Goal: Task Accomplishment & Management: Manage account settings

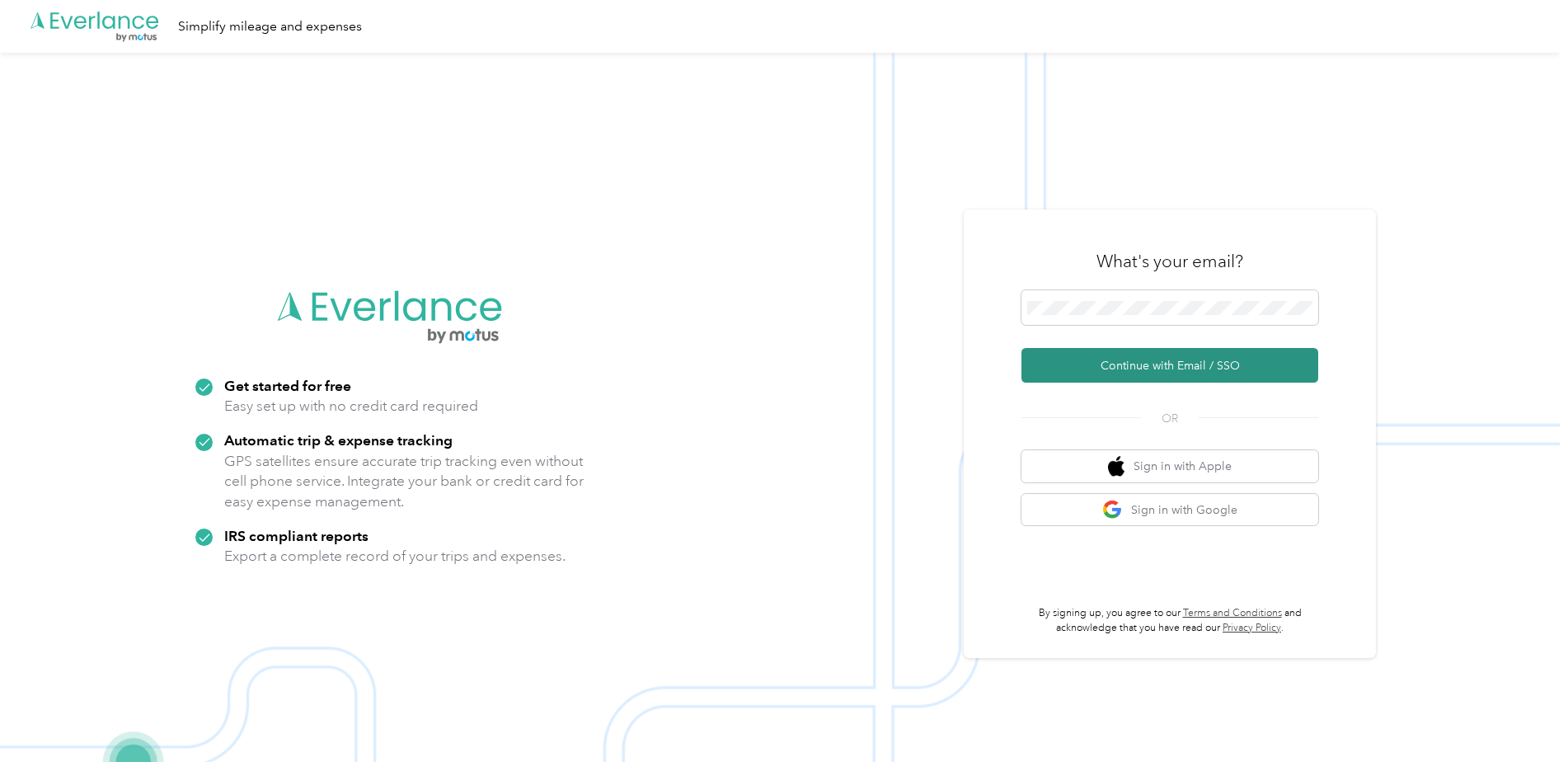
click at [1130, 367] on button "Continue with Email / SSO" at bounding box center [1170, 364] width 297 height 35
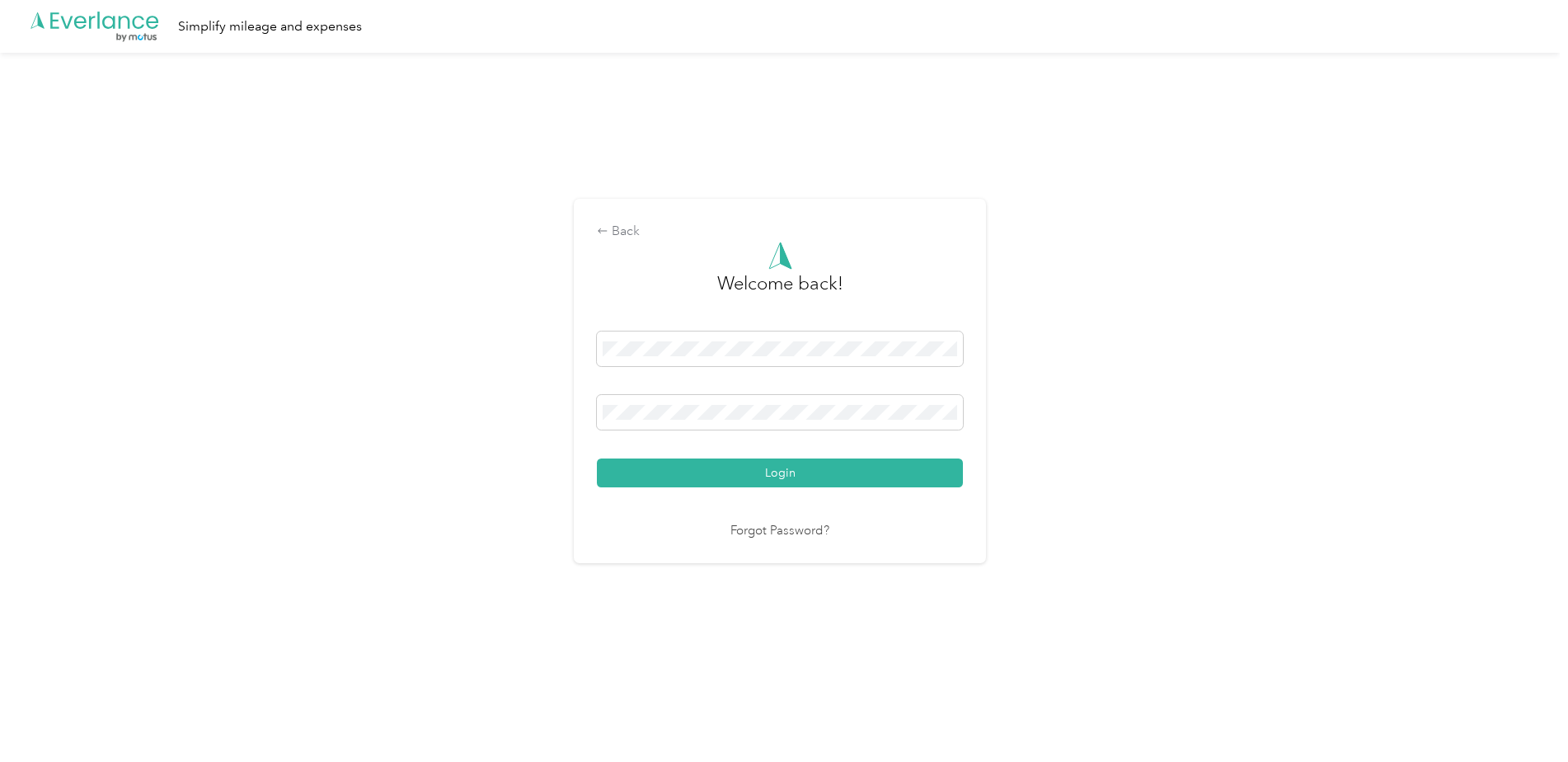
click at [781, 534] on link "Forgot Password?" at bounding box center [780, 531] width 99 height 19
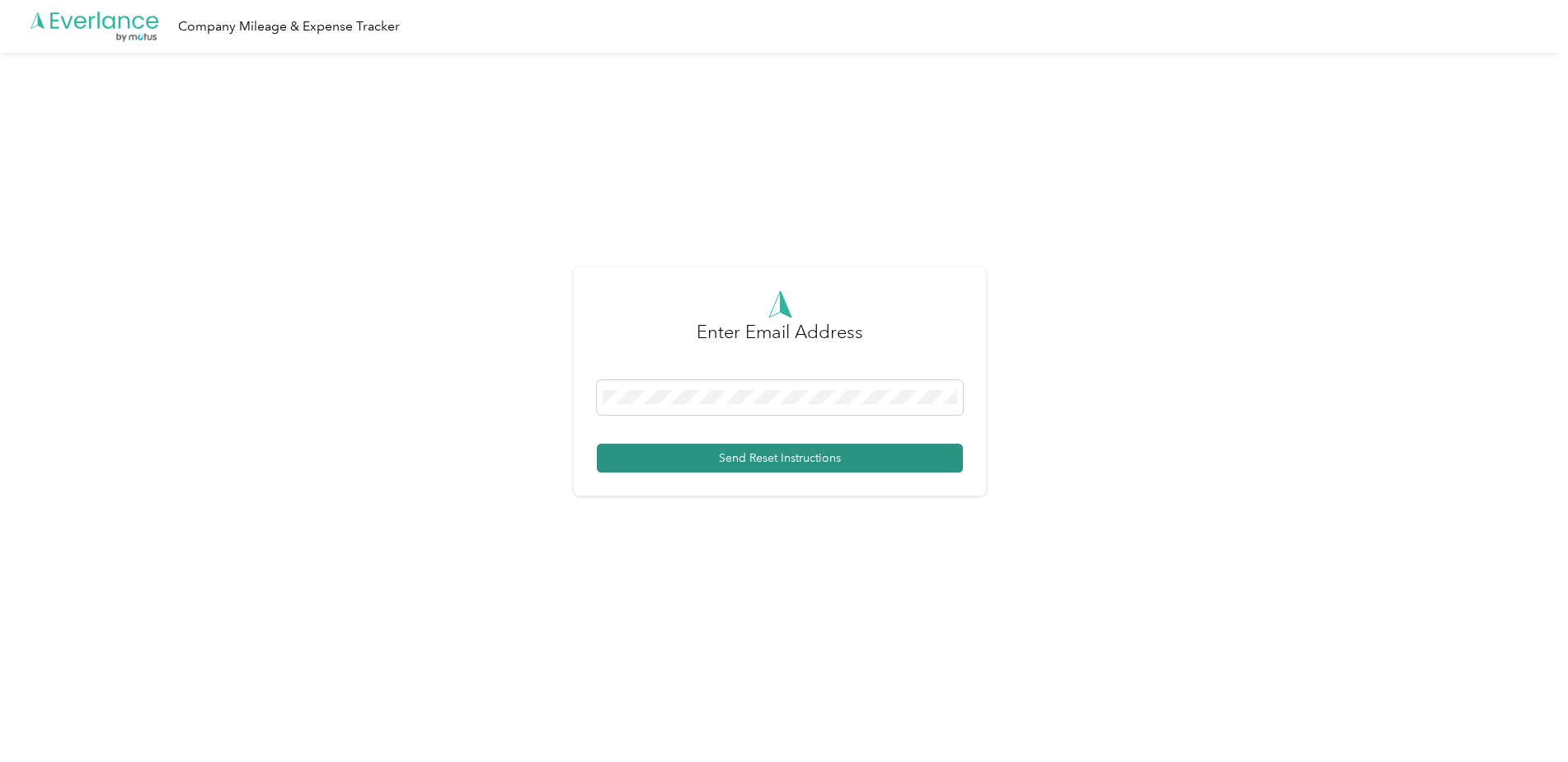
click at [701, 457] on button "Send Reset Instructions" at bounding box center [780, 458] width 366 height 29
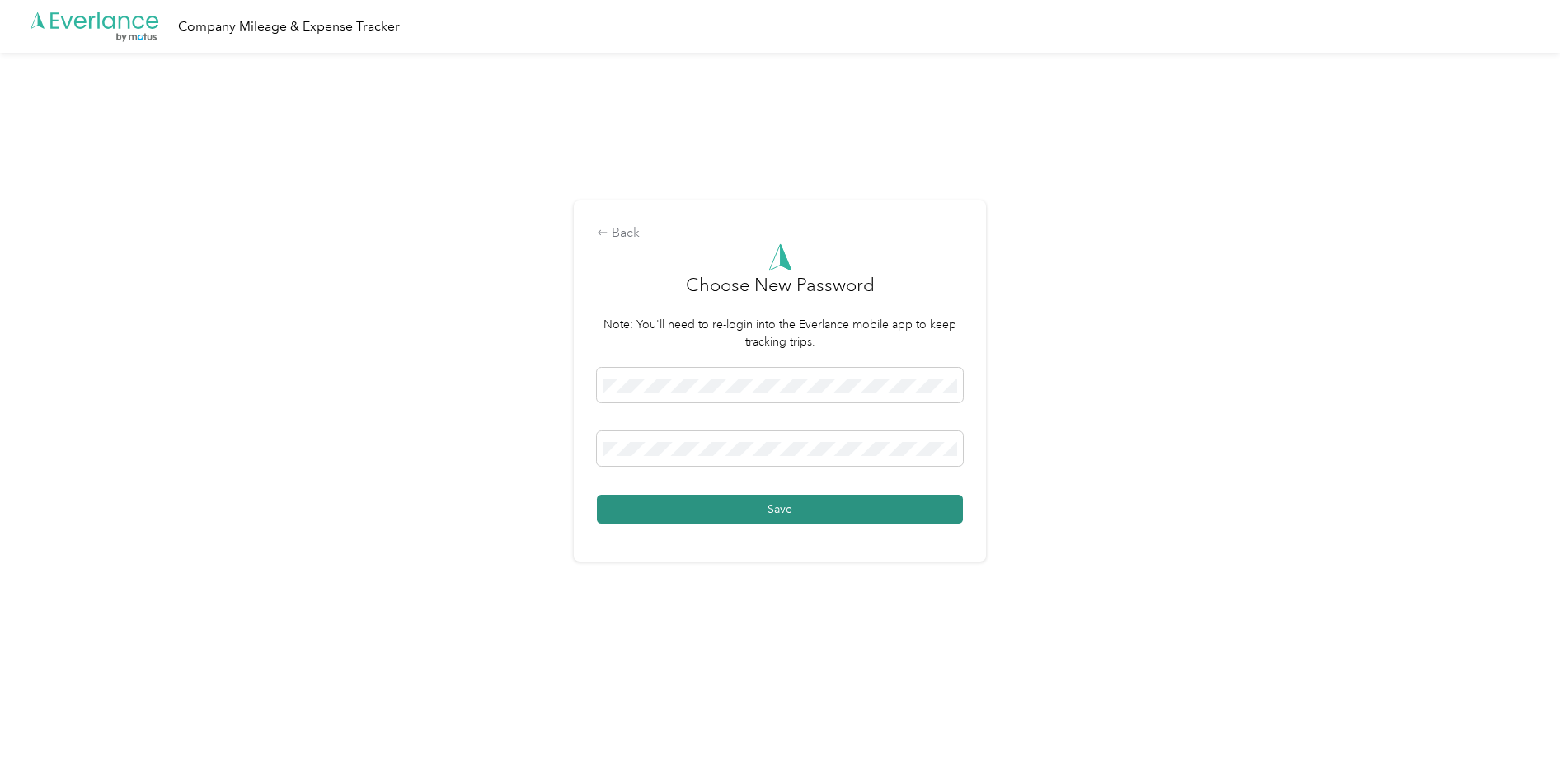
click at [818, 504] on button "Save" at bounding box center [780, 509] width 366 height 29
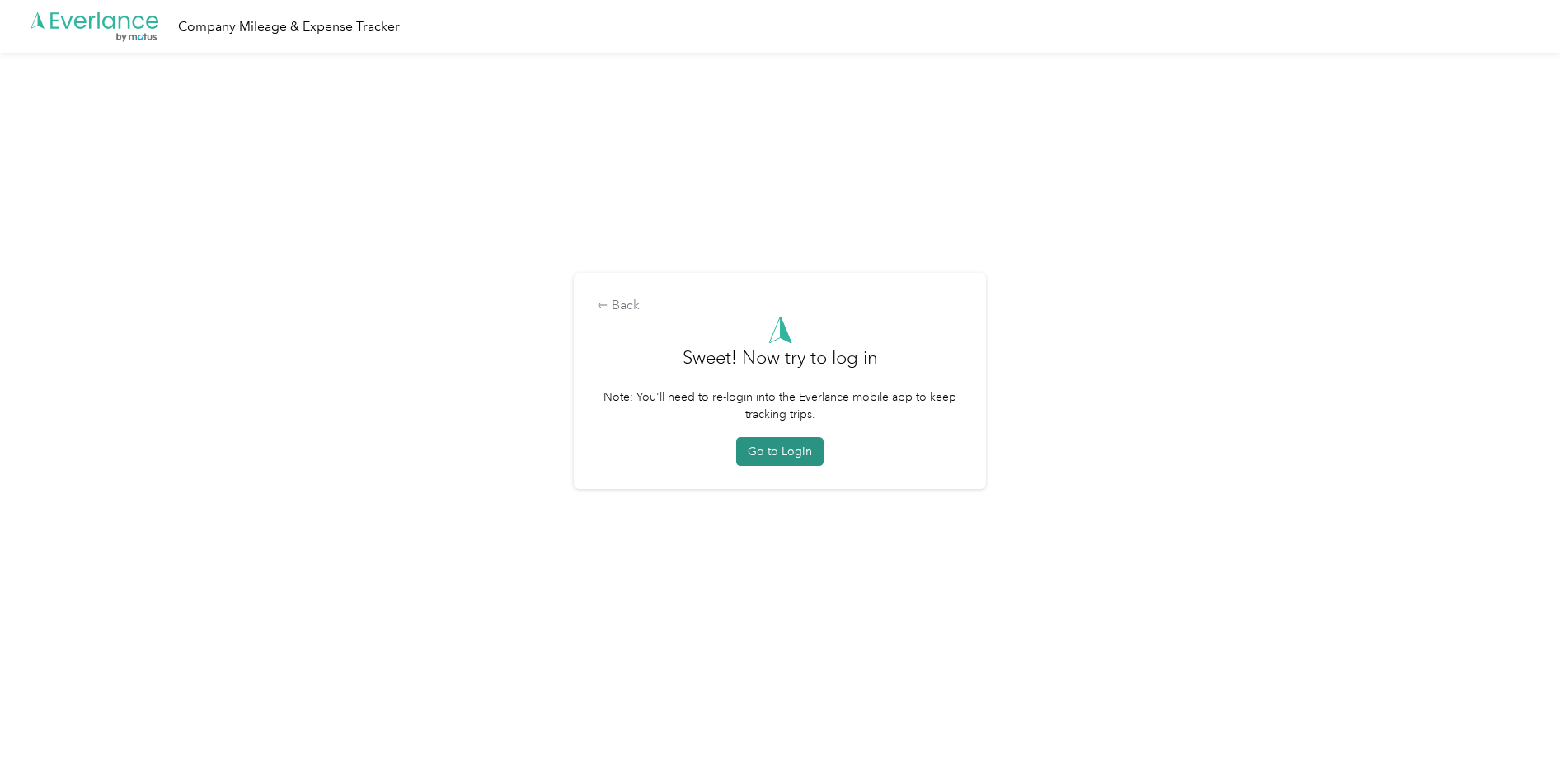
click at [779, 449] on button "Go to Login" at bounding box center [780, 451] width 88 height 29
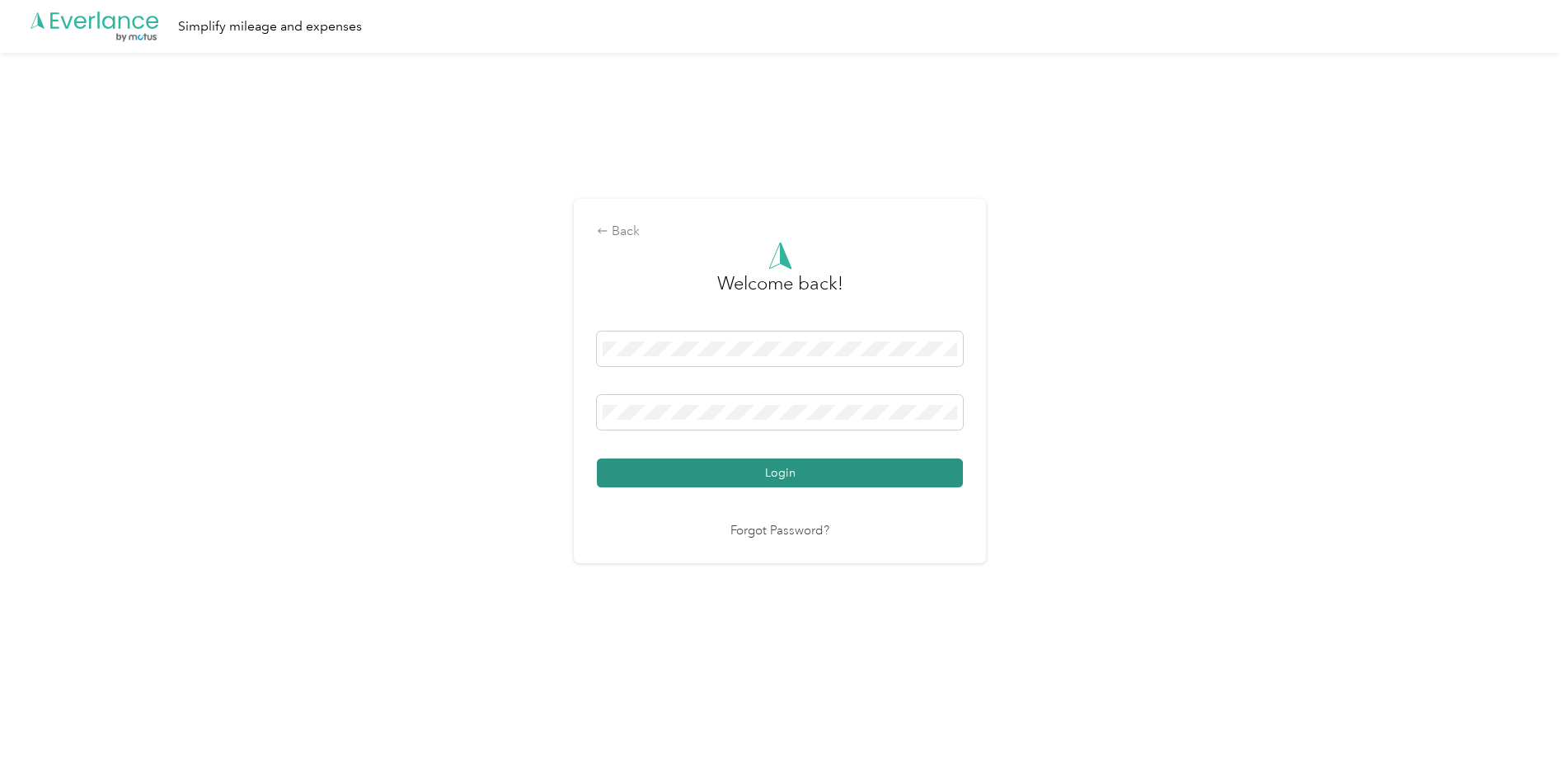
click at [882, 472] on button "Login" at bounding box center [780, 473] width 366 height 29
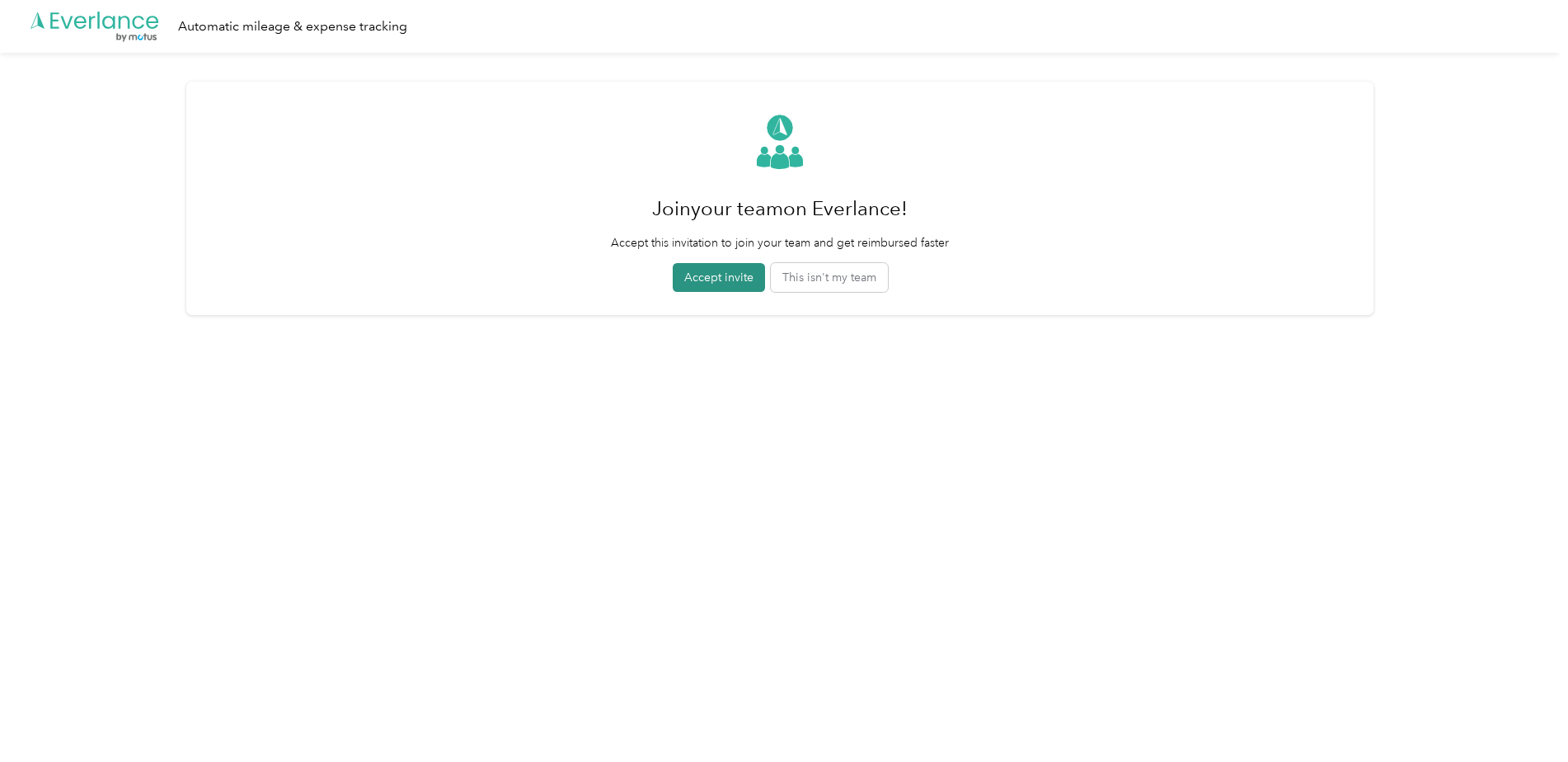
click at [737, 272] on button "Accept invite" at bounding box center [718, 277] width 92 height 29
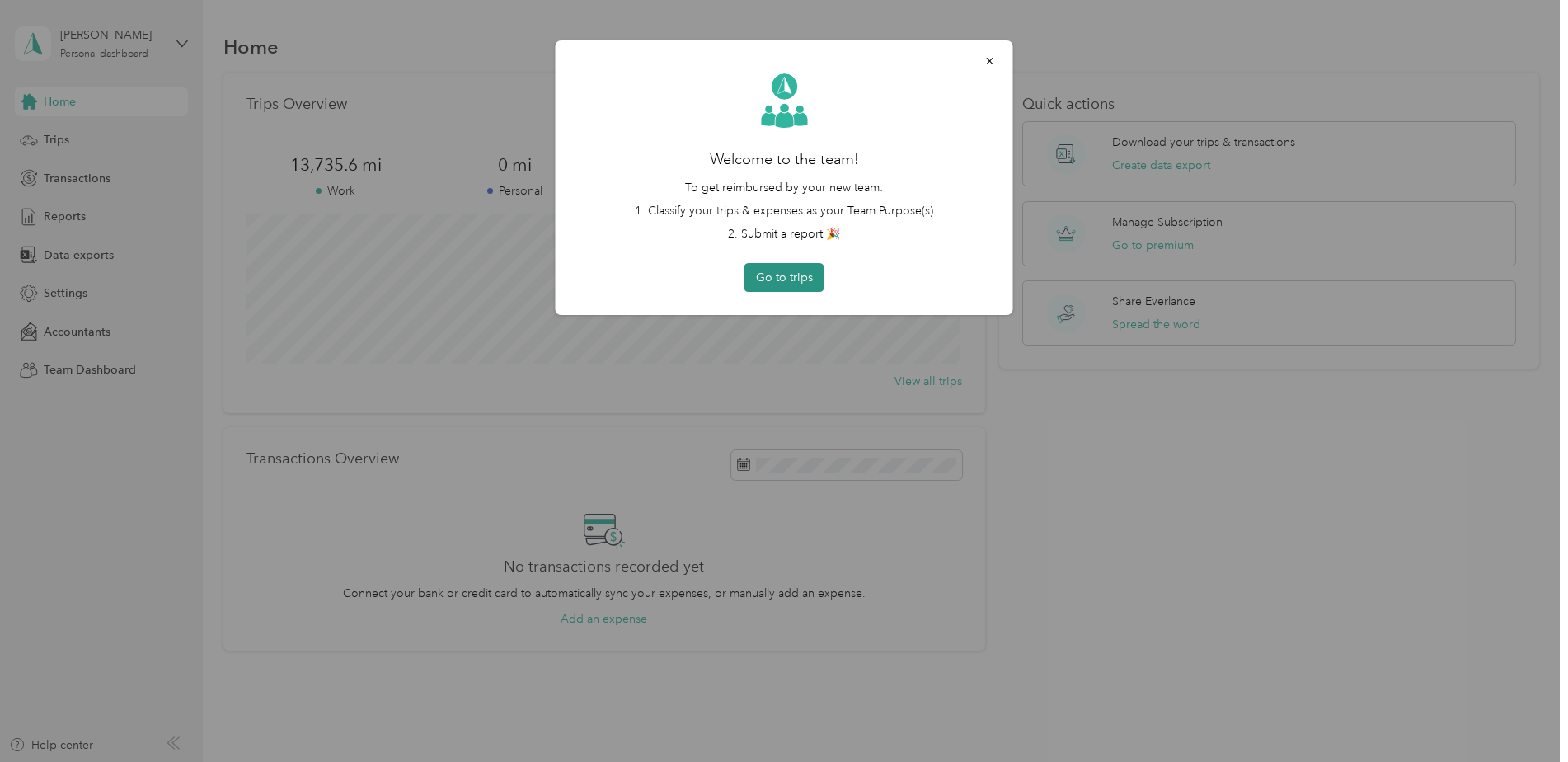
click at [786, 272] on button "Go to trips" at bounding box center [784, 277] width 80 height 29
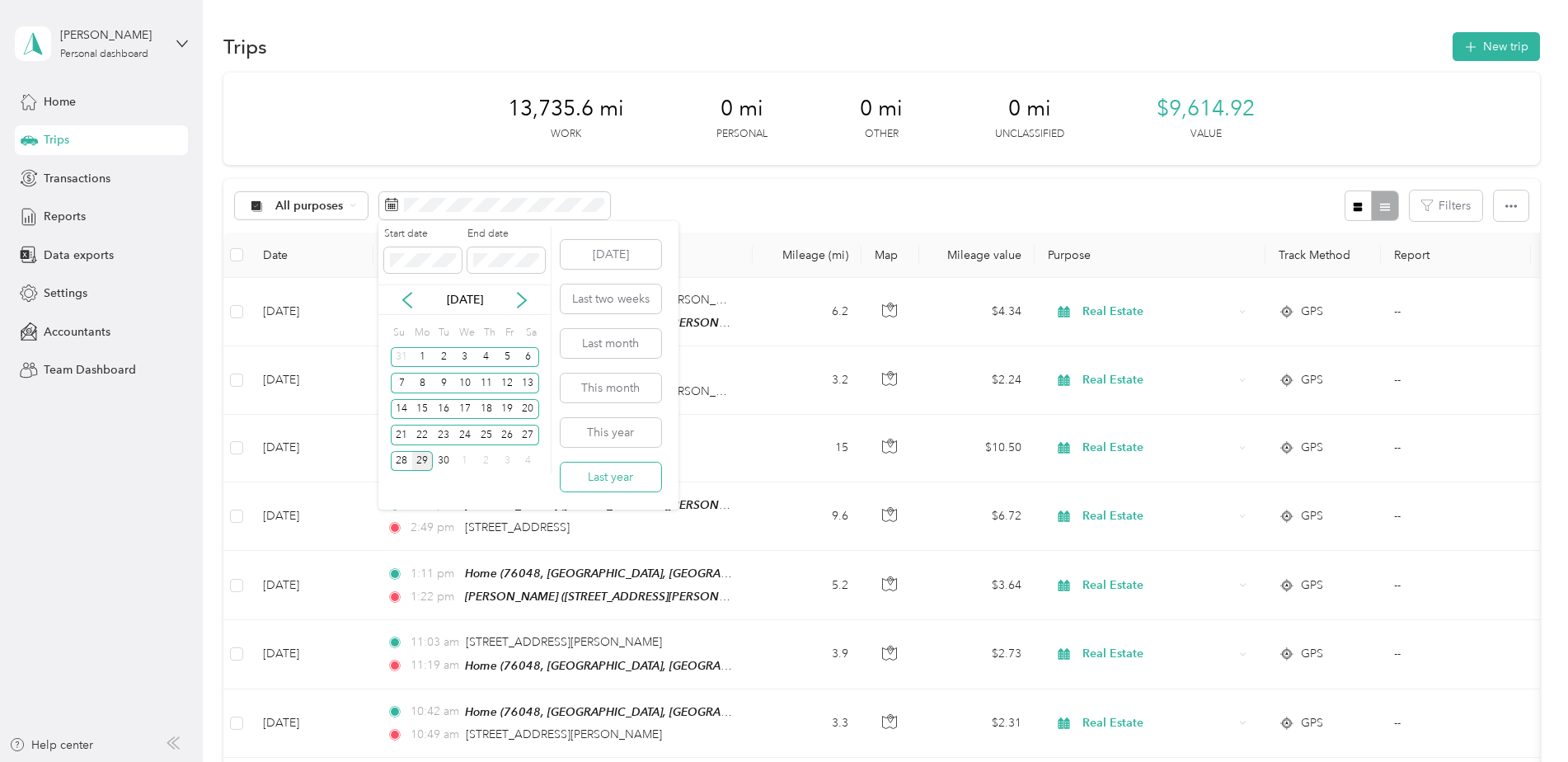
click at [606, 473] on button "Last year" at bounding box center [611, 477] width 101 height 29
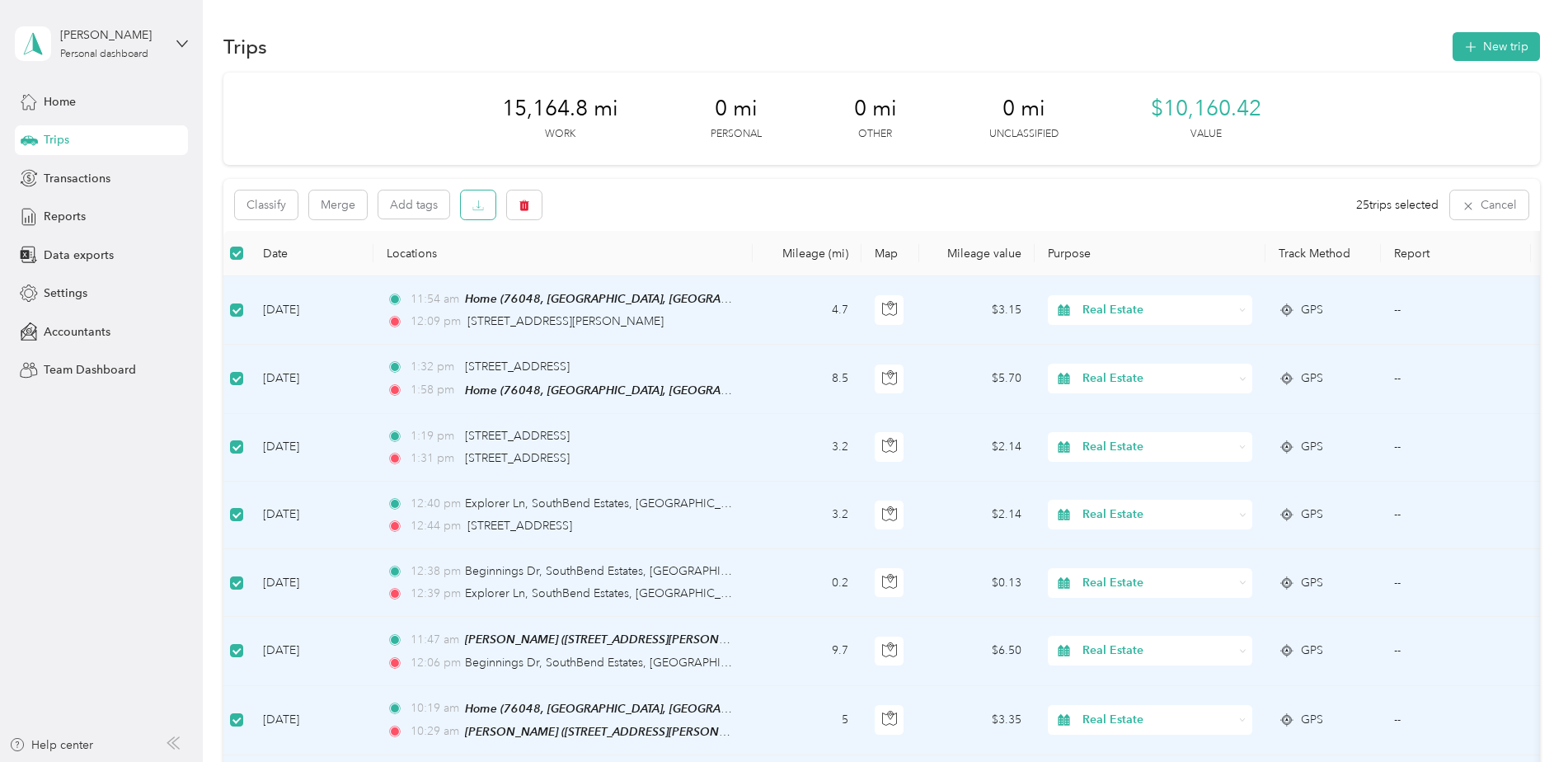
click at [481, 205] on icon "button" at bounding box center [478, 205] width 12 height 12
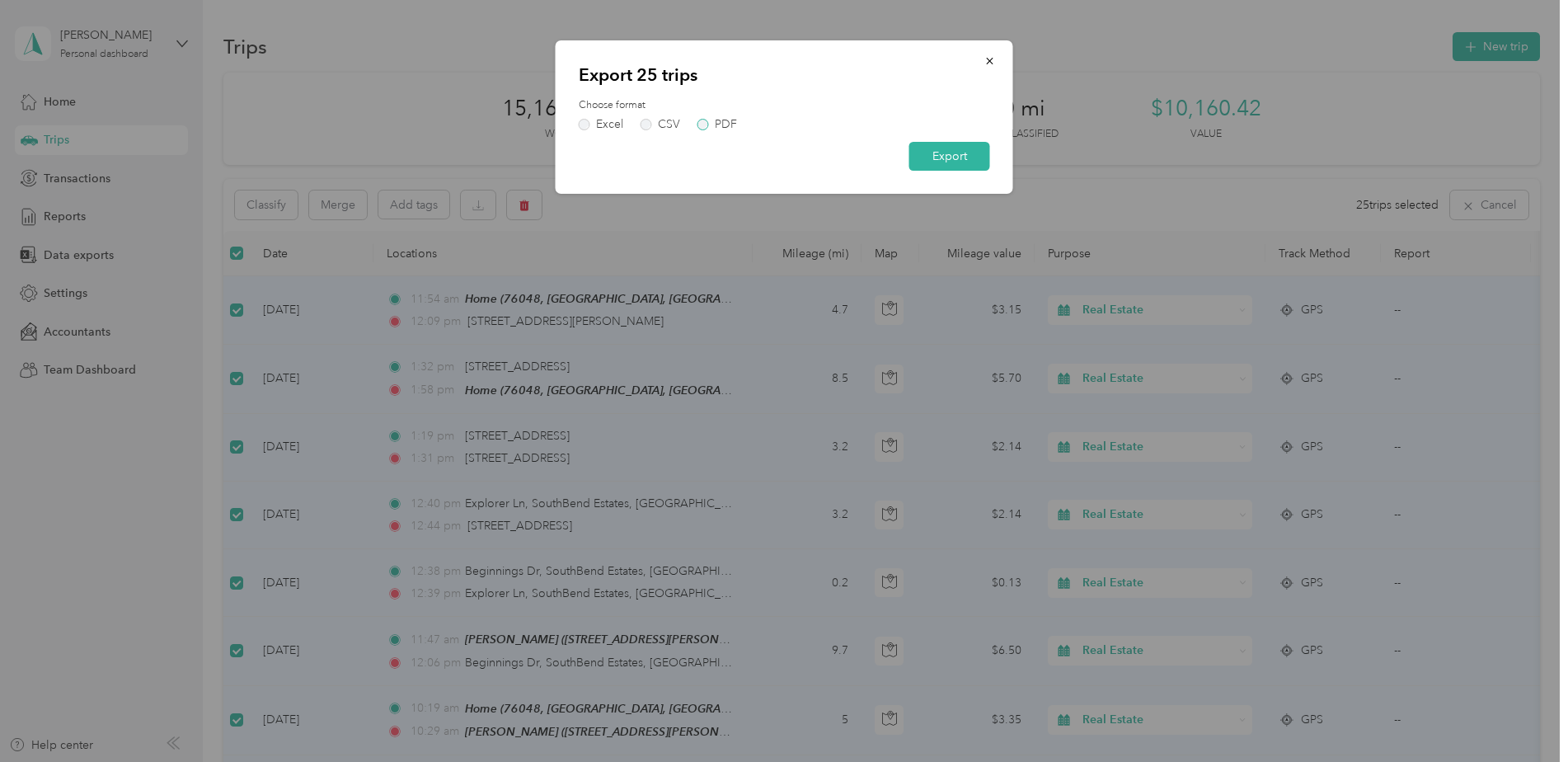
click at [703, 123] on label "PDF" at bounding box center [717, 124] width 39 height 12
click at [953, 155] on button "Export" at bounding box center [950, 156] width 80 height 29
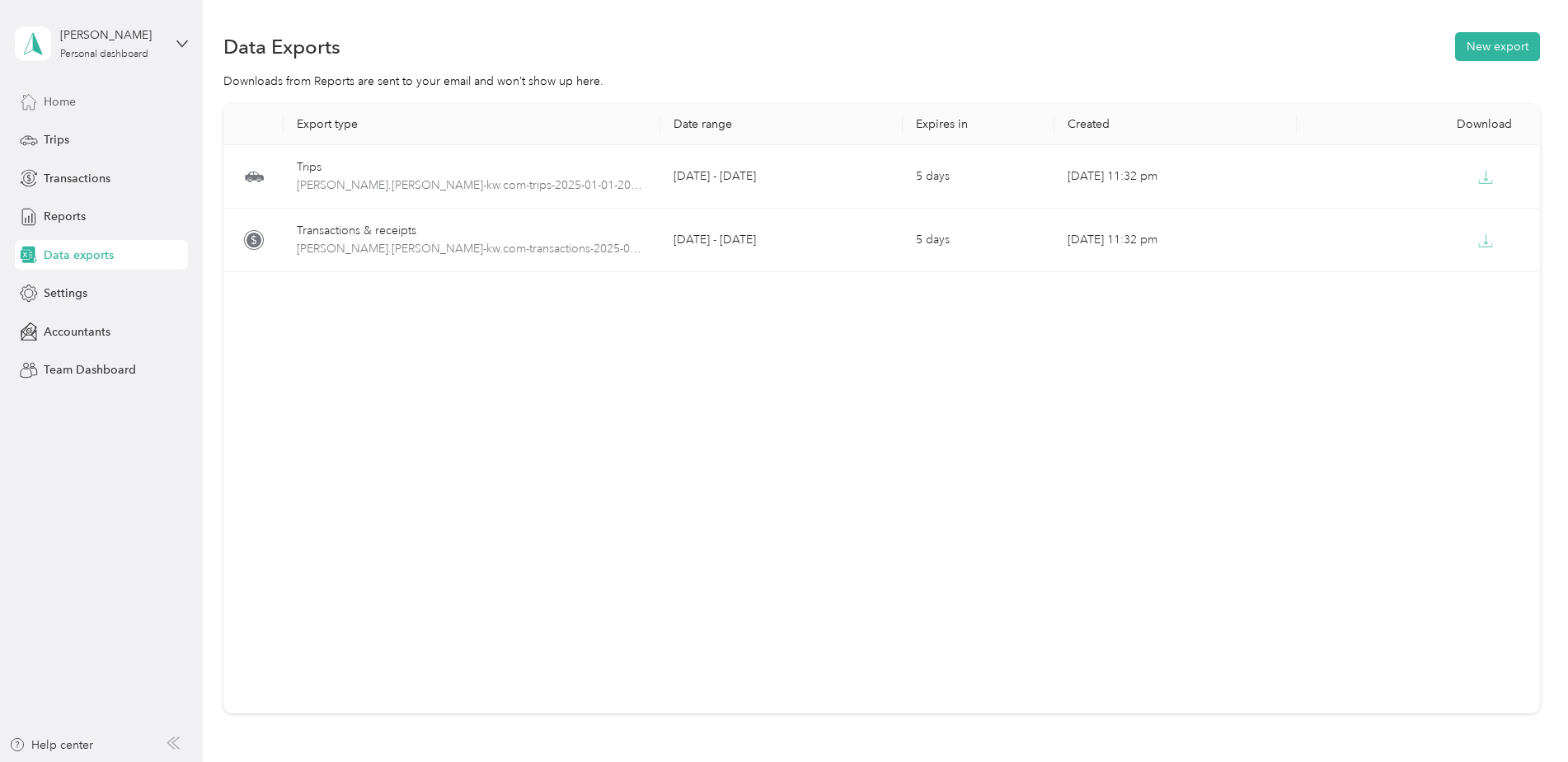
click at [61, 103] on span "Home" at bounding box center [60, 101] width 32 height 17
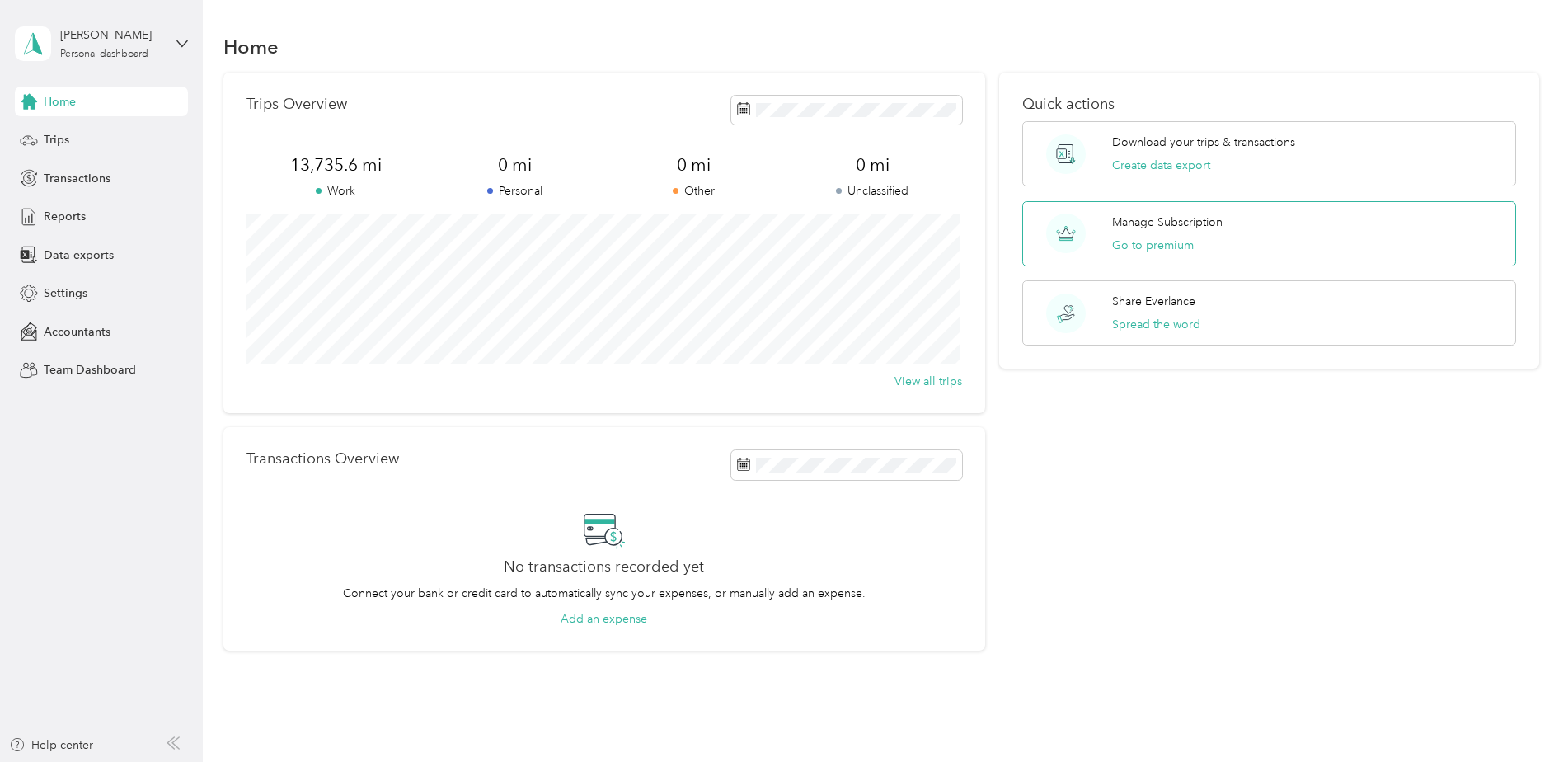
click at [1137, 221] on p "Manage Subscription" at bounding box center [1168, 222] width 111 height 17
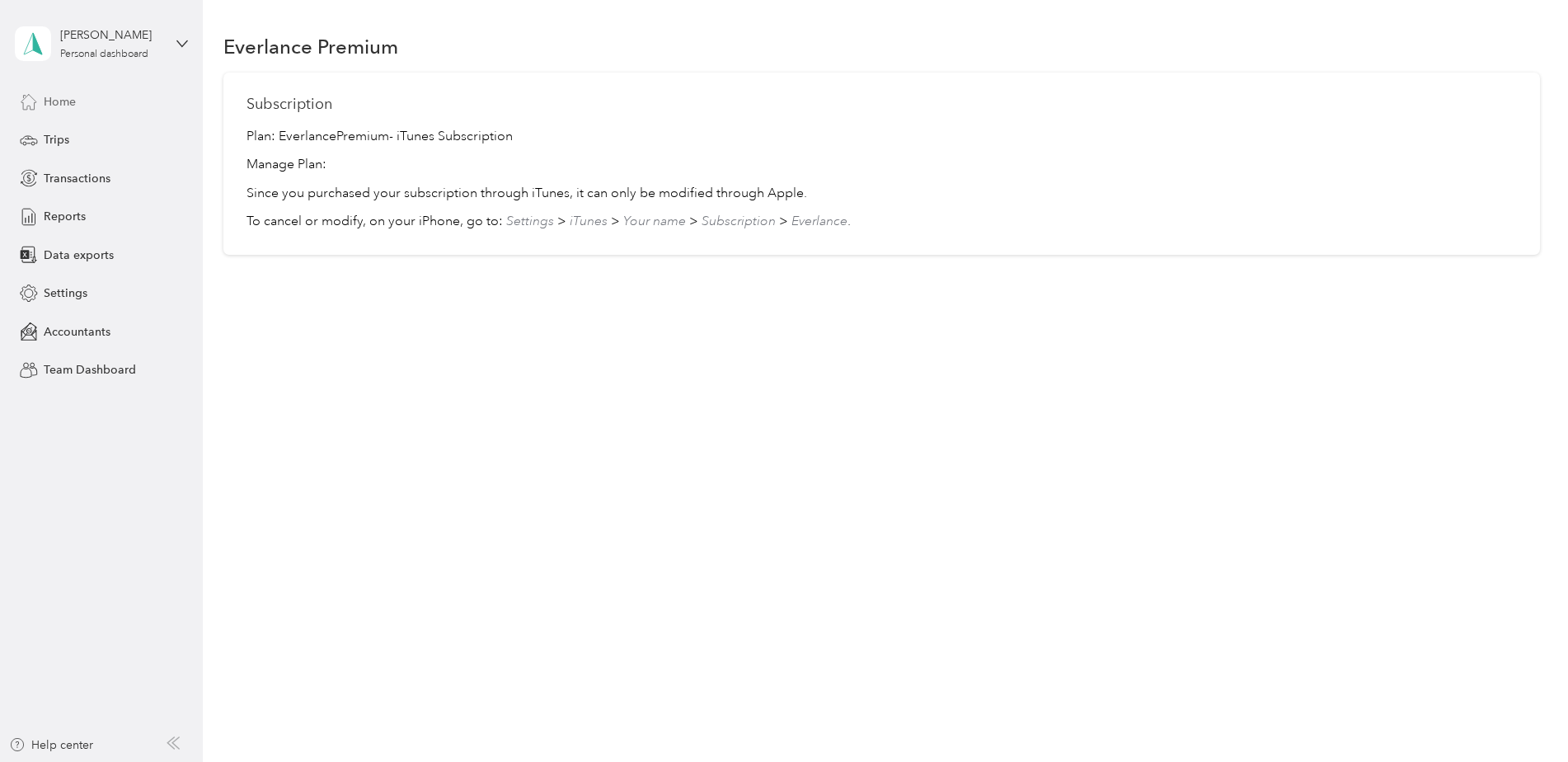
click at [67, 104] on span "Home" at bounding box center [60, 101] width 32 height 17
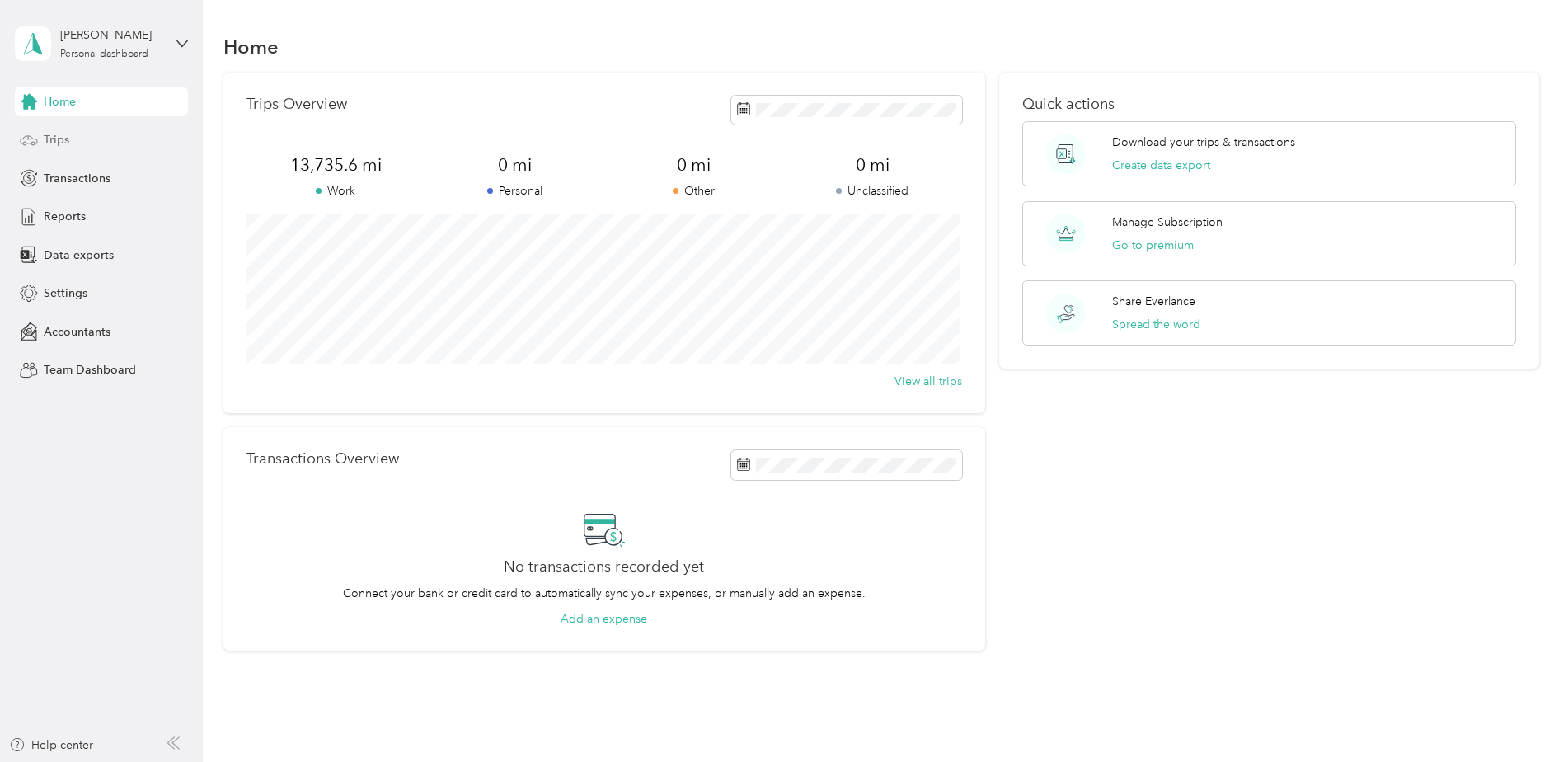
click at [51, 136] on span "Trips" at bounding box center [56, 139] width 26 height 17
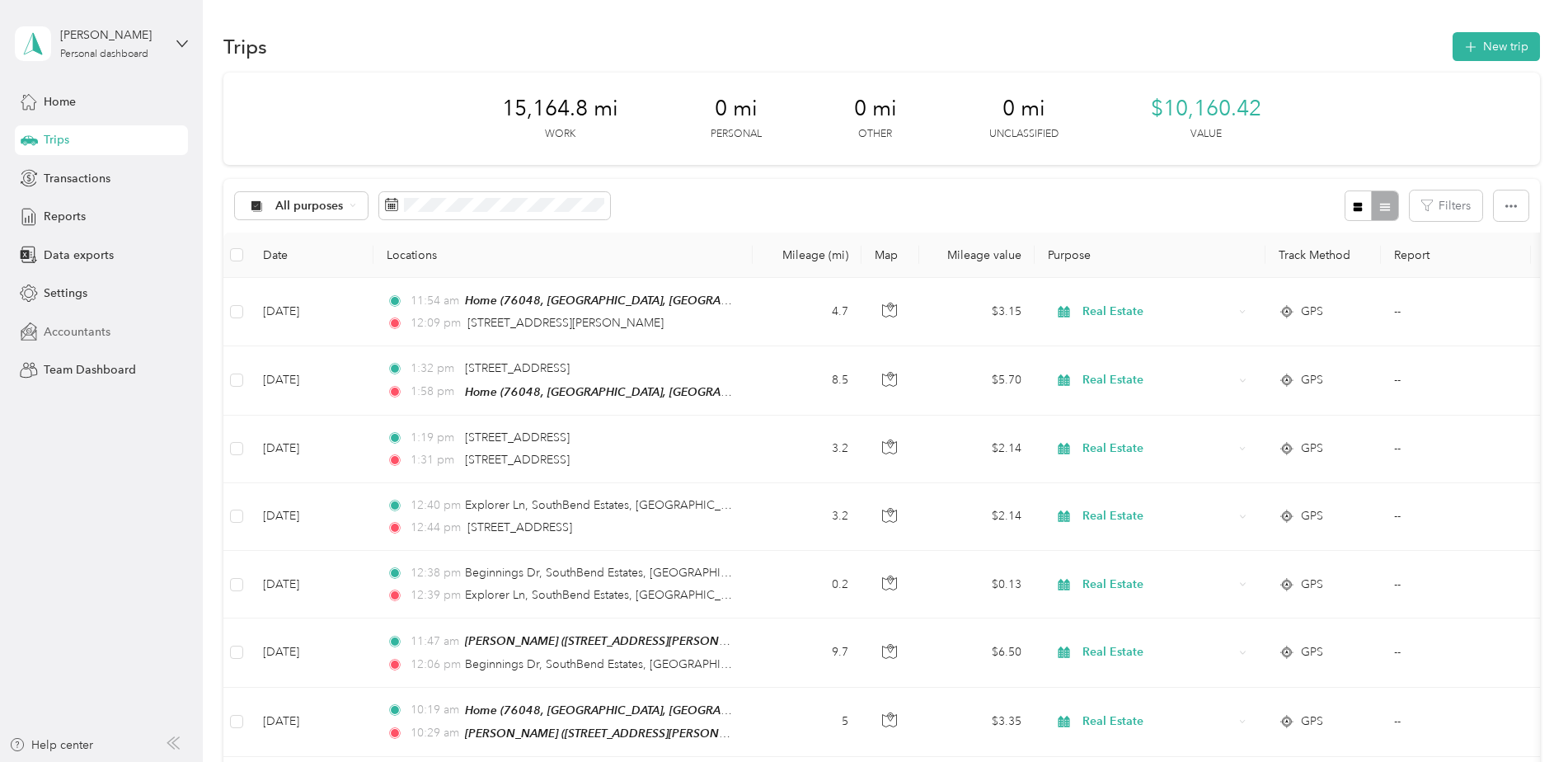
click at [70, 329] on span "Accountants" at bounding box center [77, 331] width 67 height 17
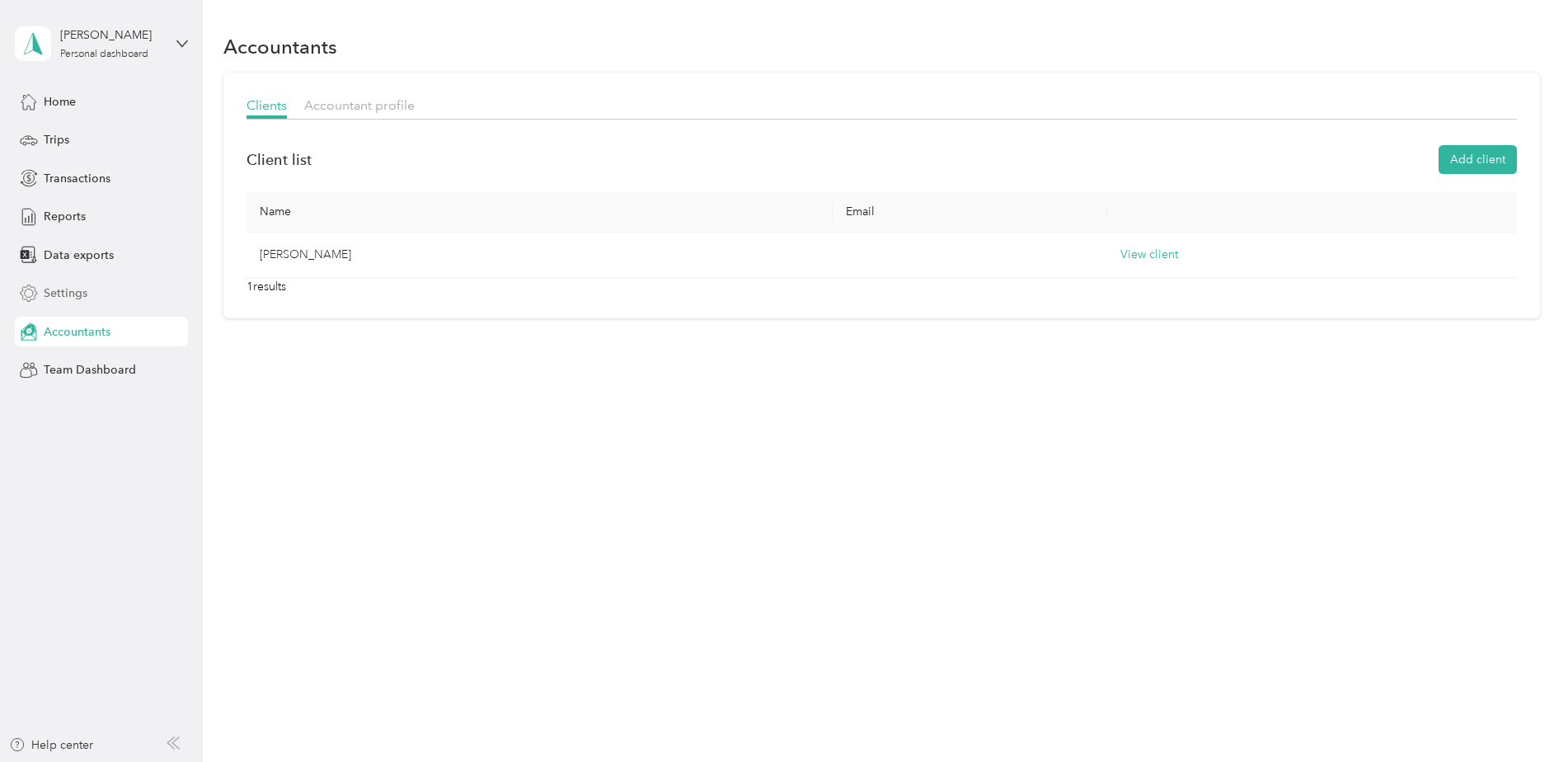
click at [63, 289] on span "Settings" at bounding box center [65, 292] width 44 height 17
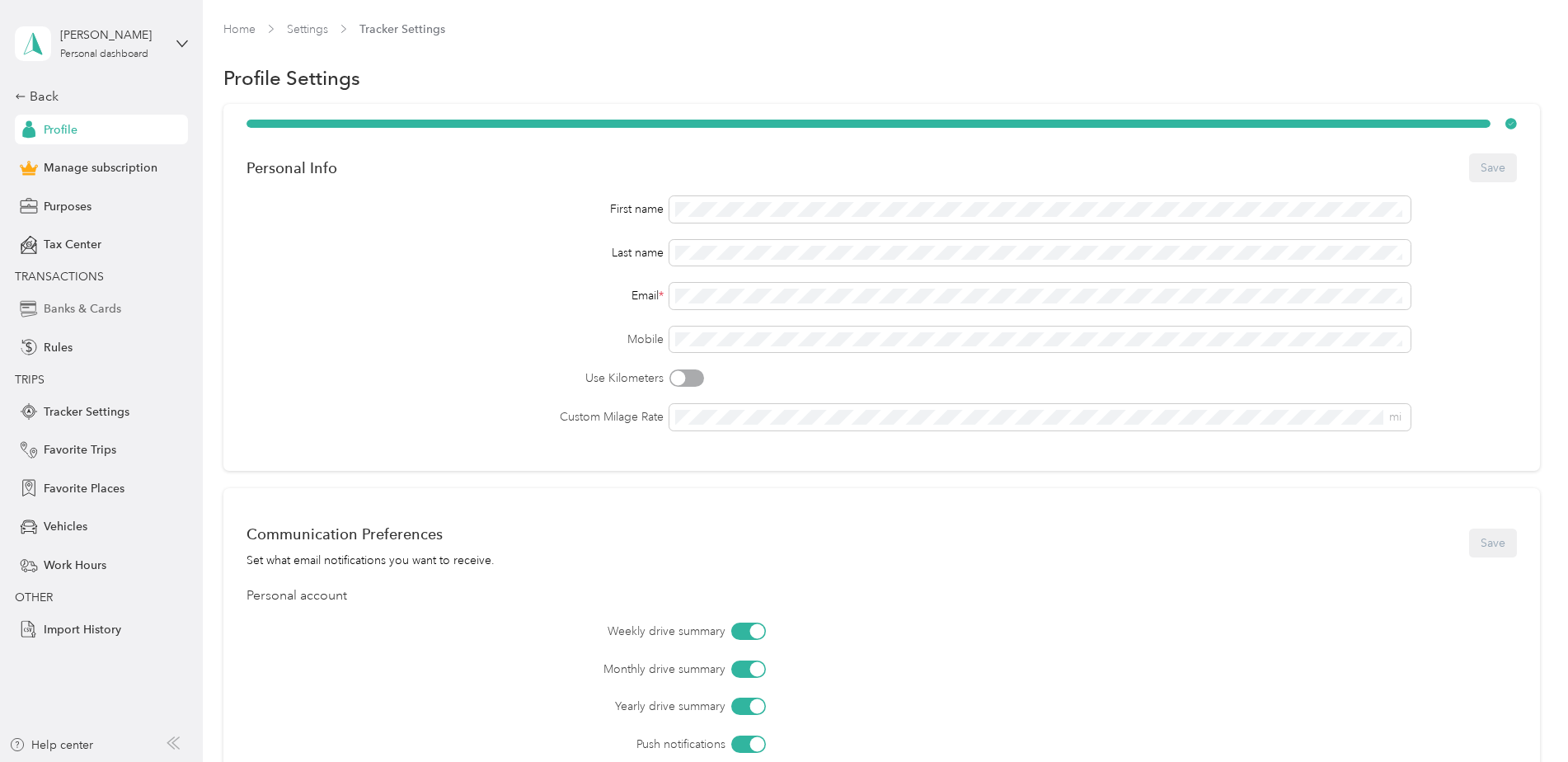
click at [90, 305] on span "Banks & Cards" at bounding box center [82, 308] width 78 height 17
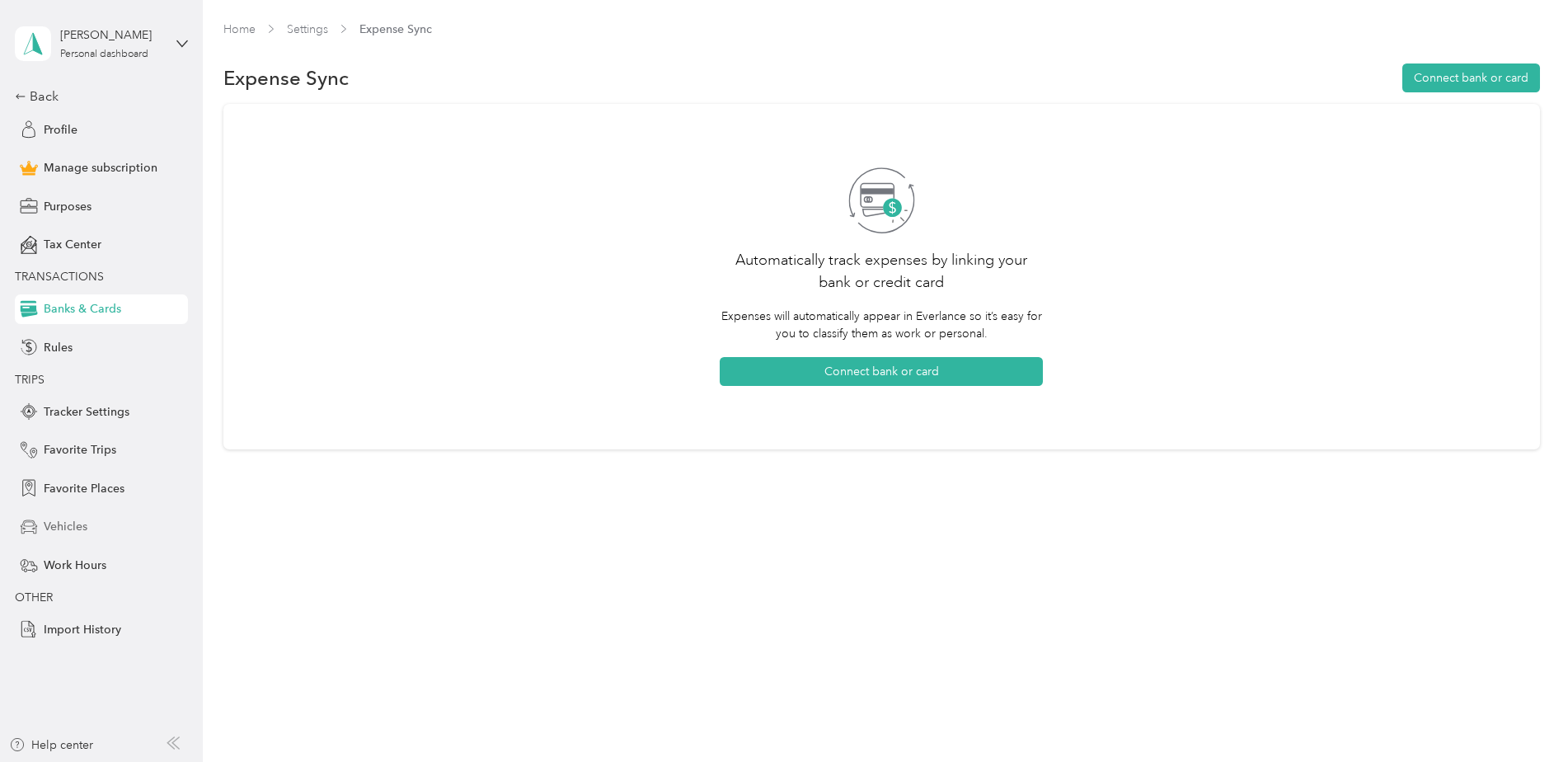
click at [59, 519] on span "Vehicles" at bounding box center [65, 526] width 44 height 17
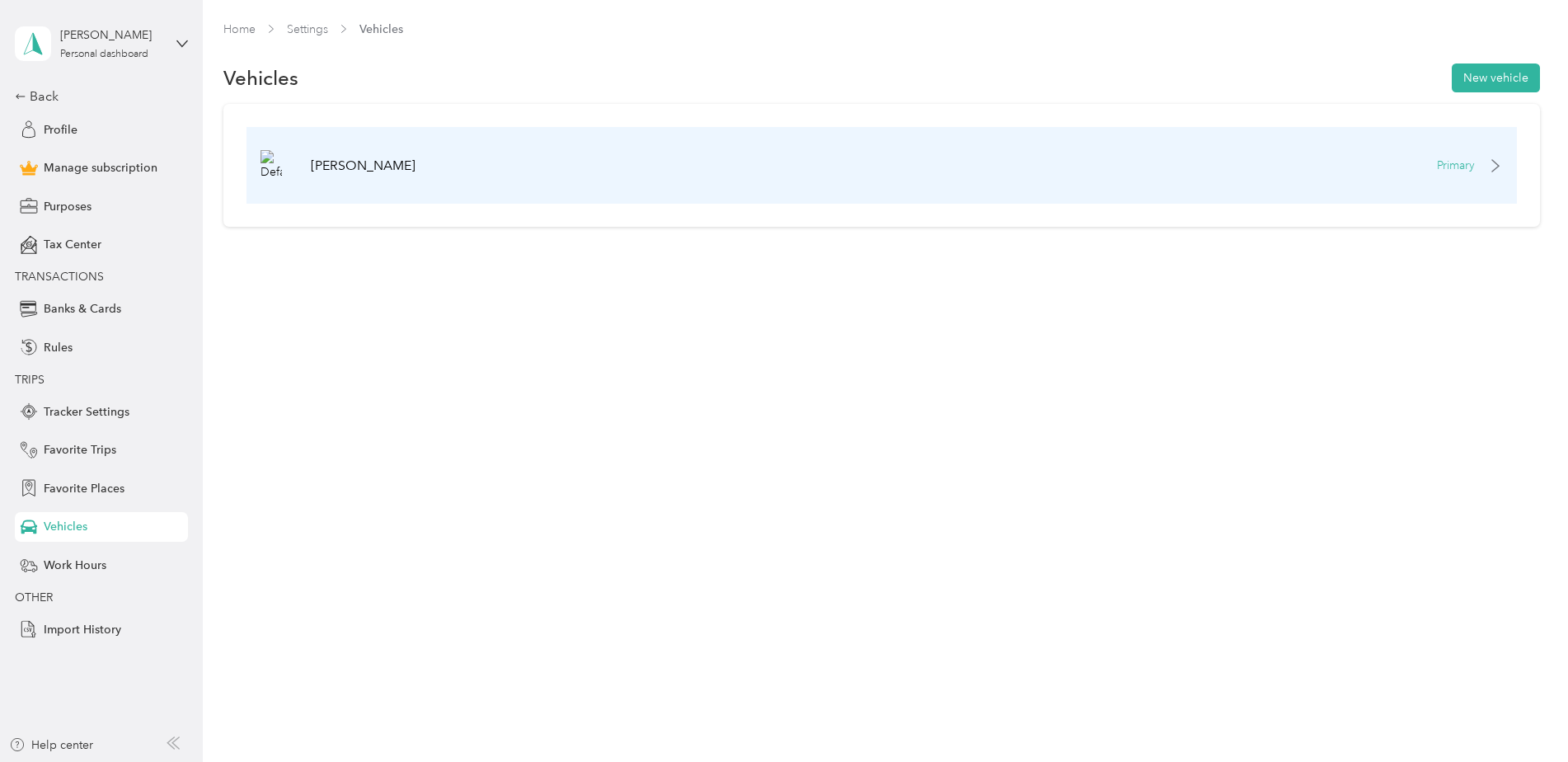
click at [1463, 165] on p "Primary" at bounding box center [1456, 164] width 38 height 17
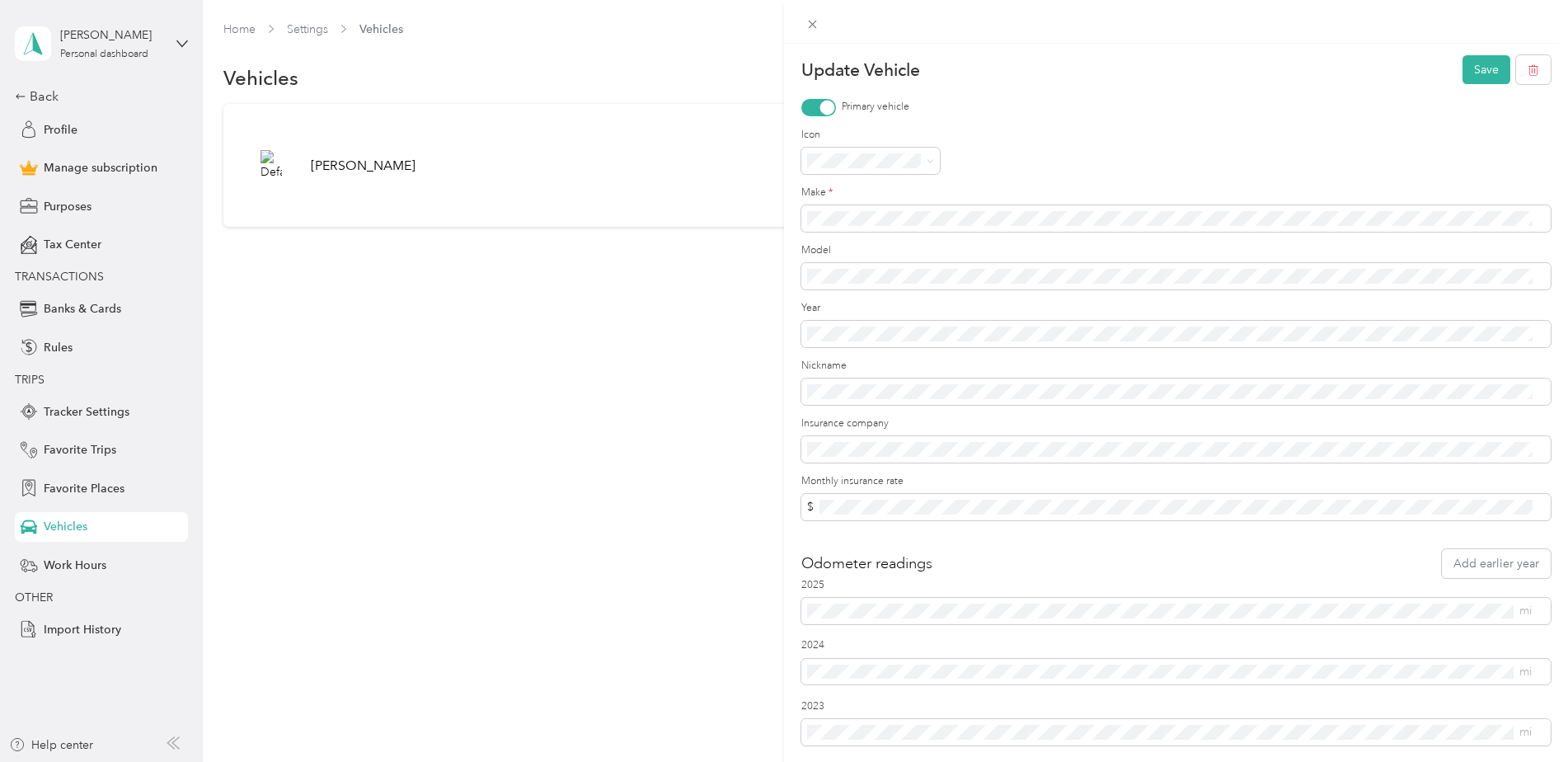
click at [622, 546] on div "Update Vehicle Save Primary vehicle Icon Make * Model Year Nickname Insurance c…" at bounding box center [784, 381] width 1568 height 762
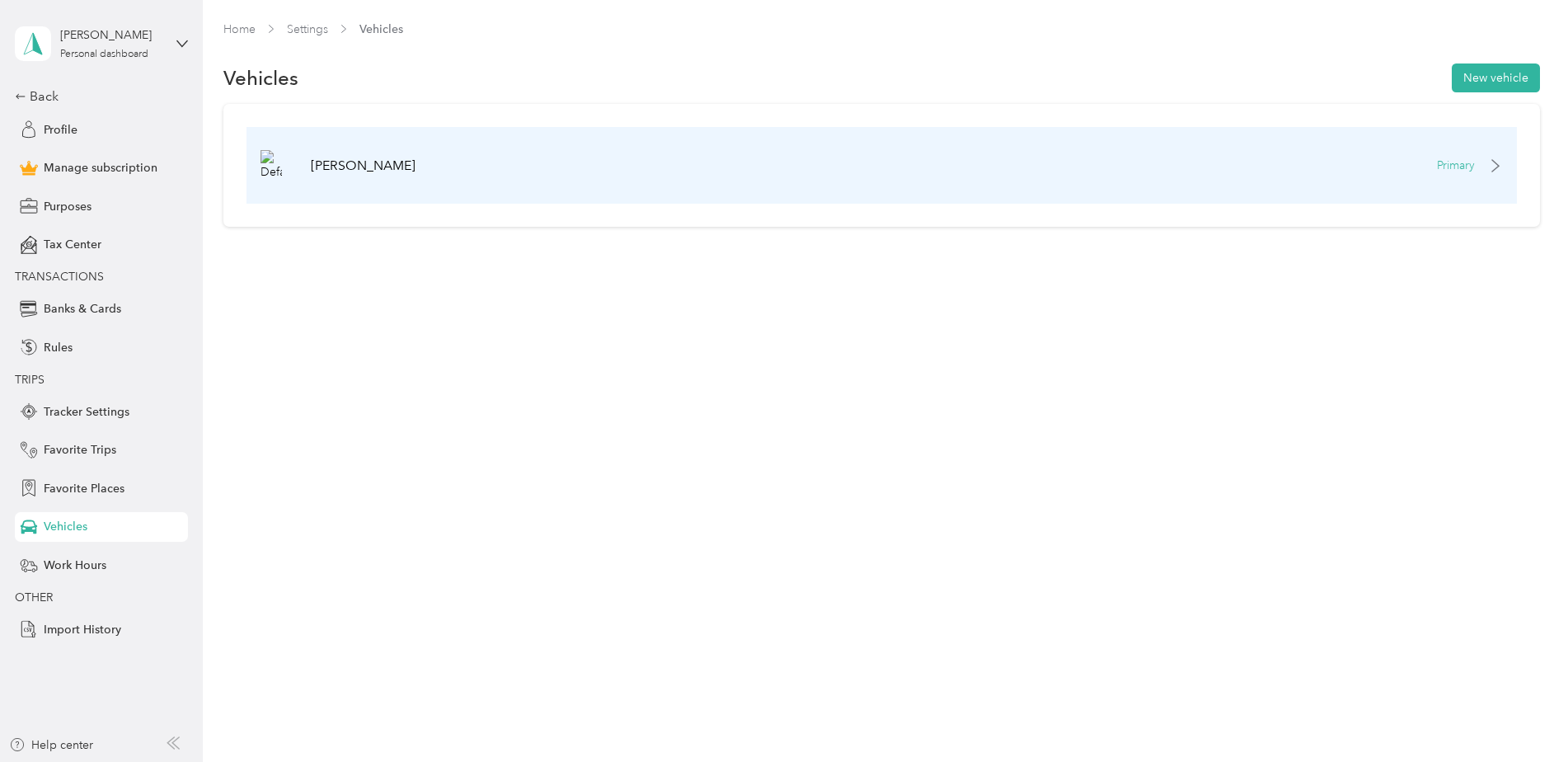
click at [1453, 166] on p "Primary" at bounding box center [1456, 164] width 38 height 17
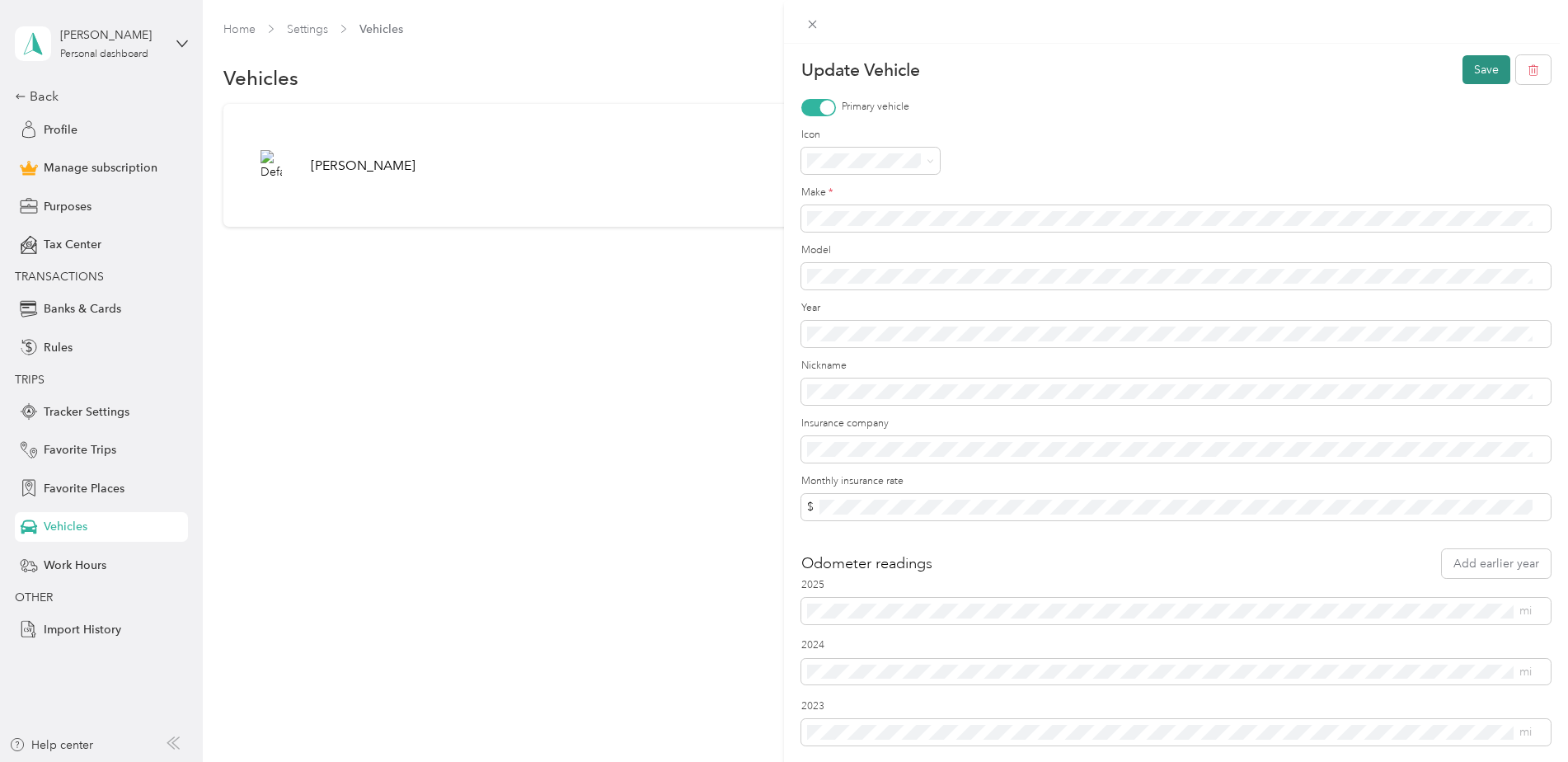
click at [1469, 71] on button "Save" at bounding box center [1487, 70] width 48 height 29
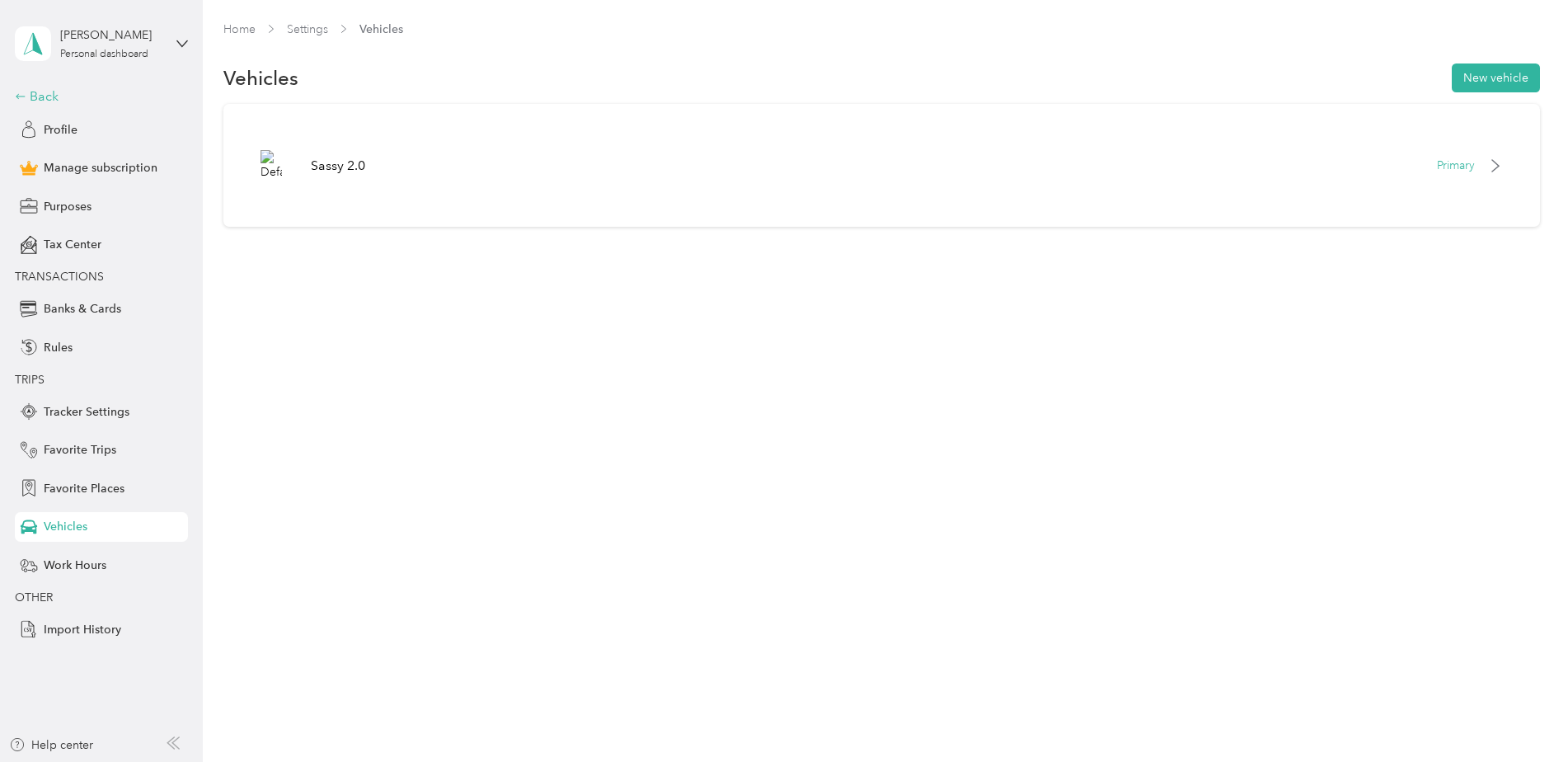
click at [34, 90] on div "Back" at bounding box center [97, 96] width 165 height 20
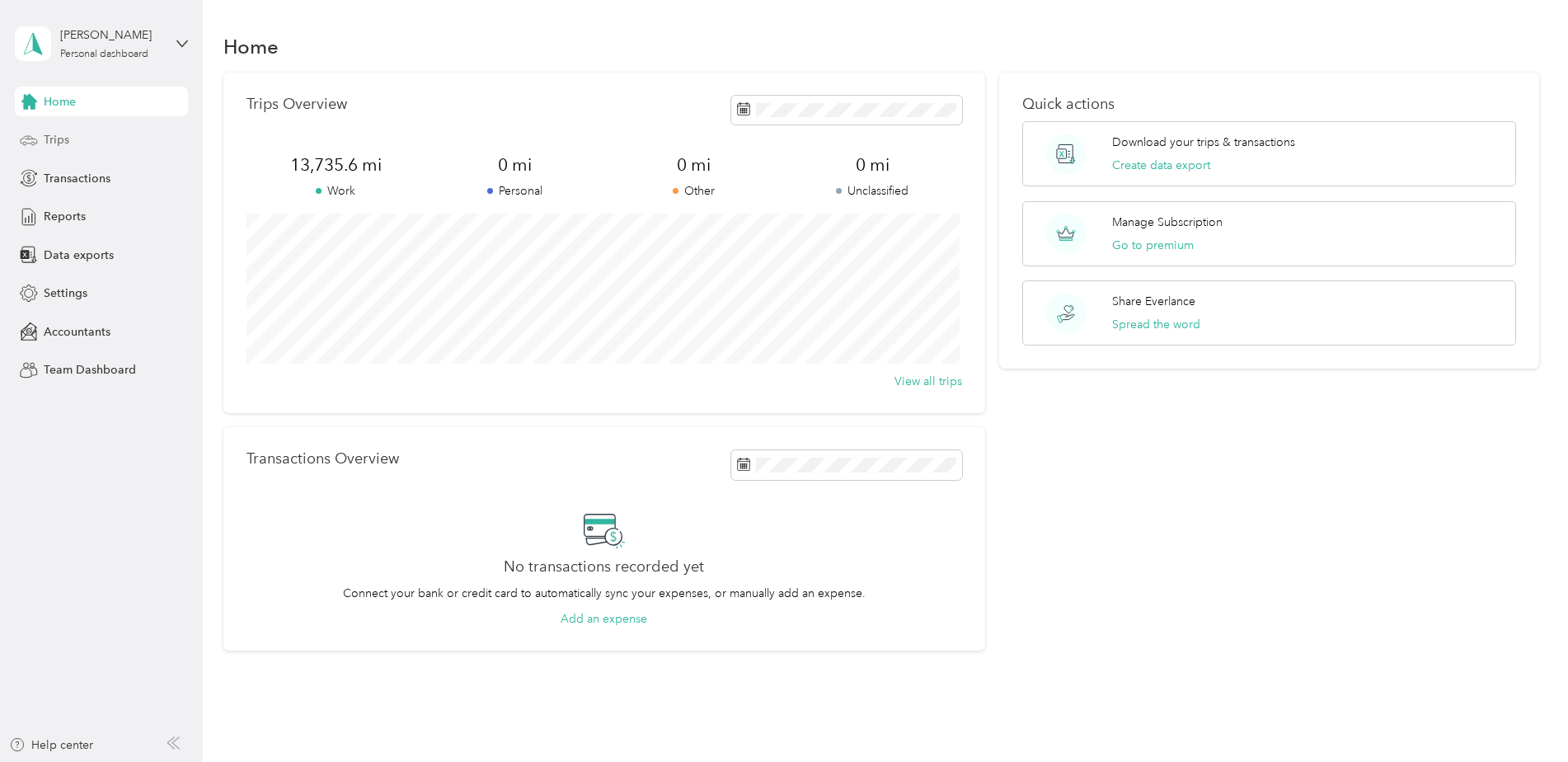
click at [57, 142] on span "Trips" at bounding box center [56, 139] width 26 height 17
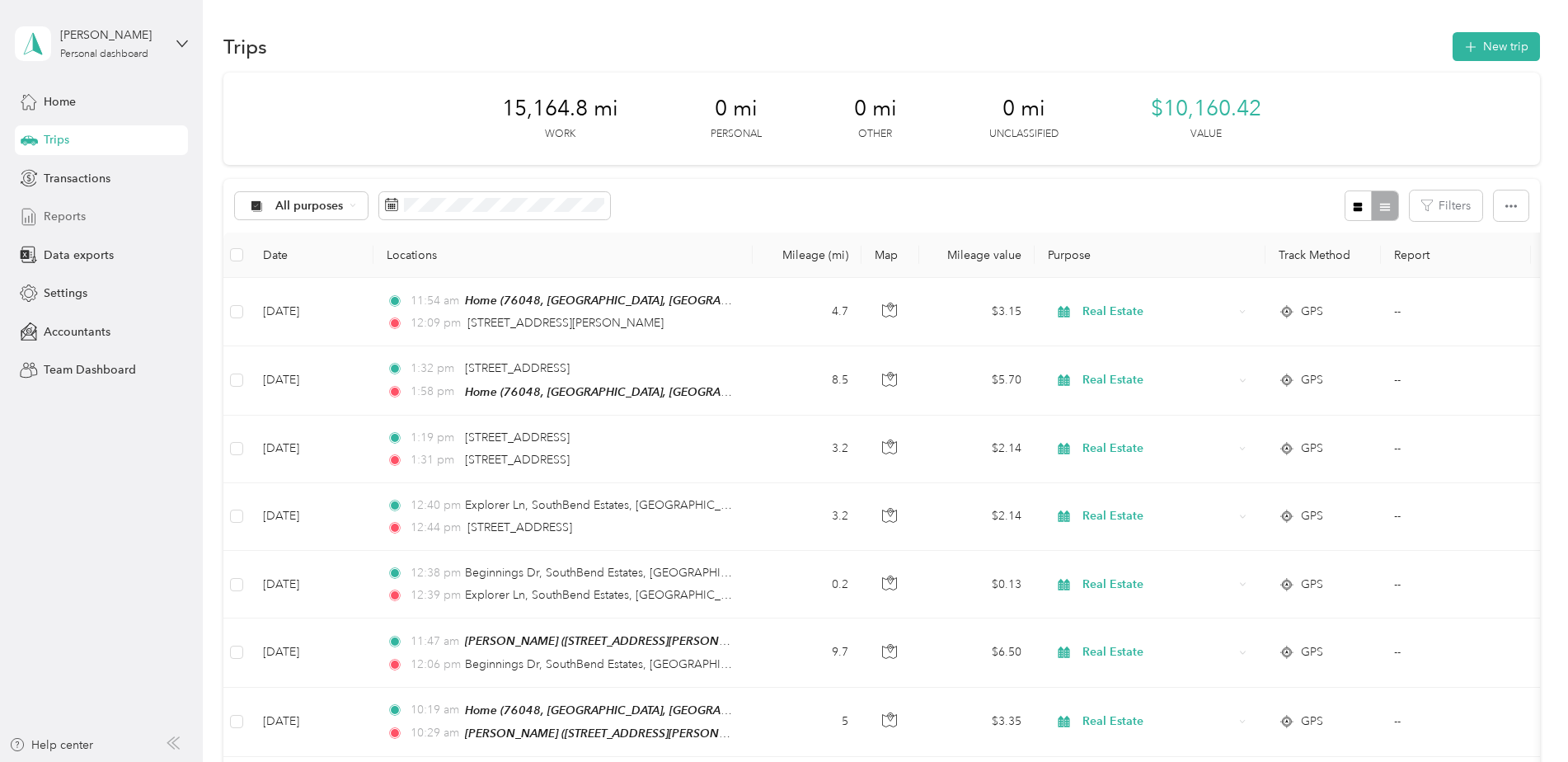
click at [69, 219] on span "Reports" at bounding box center [64, 216] width 42 height 17
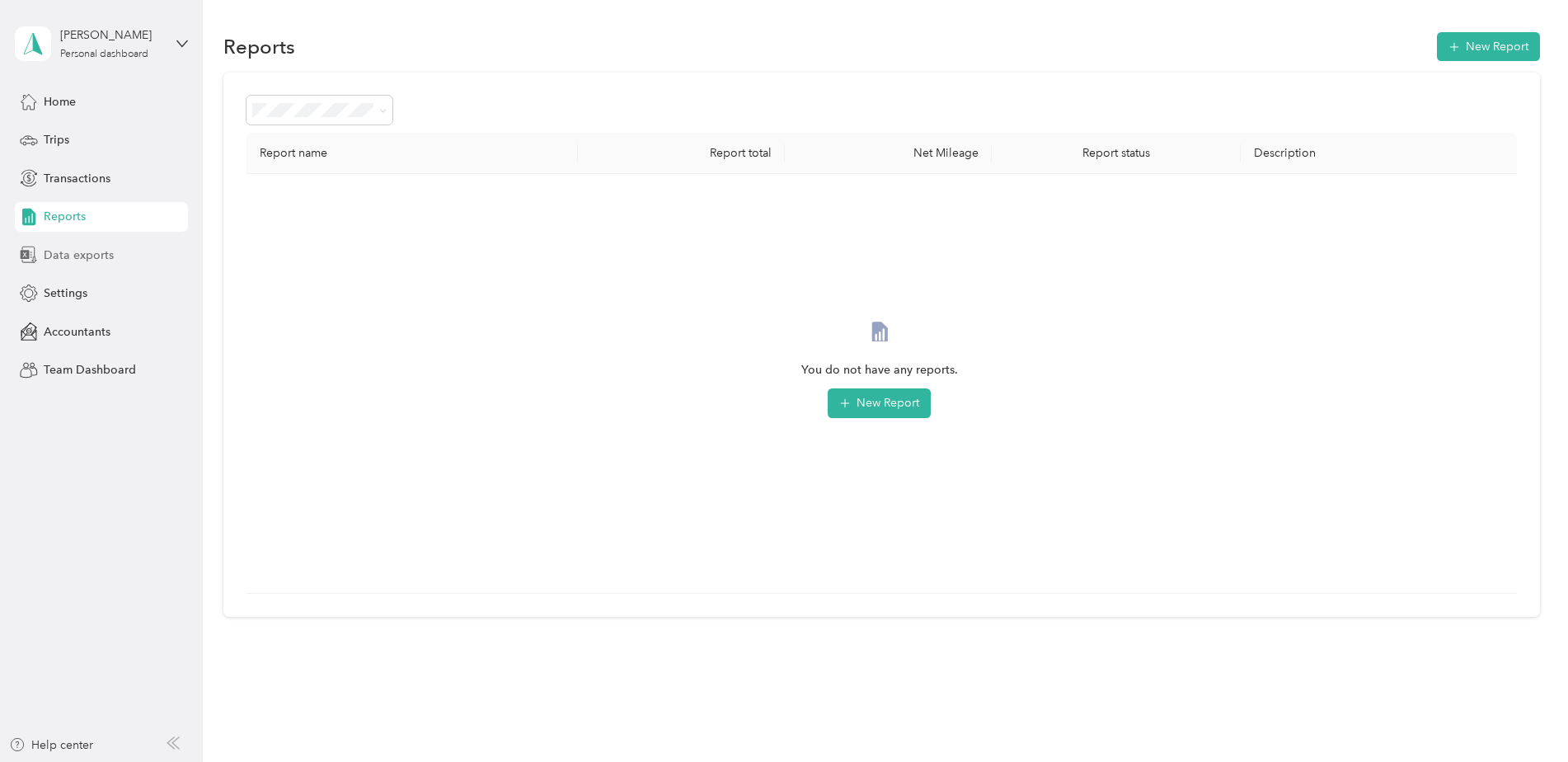
click at [85, 260] on span "Data exports" at bounding box center [79, 255] width 70 height 17
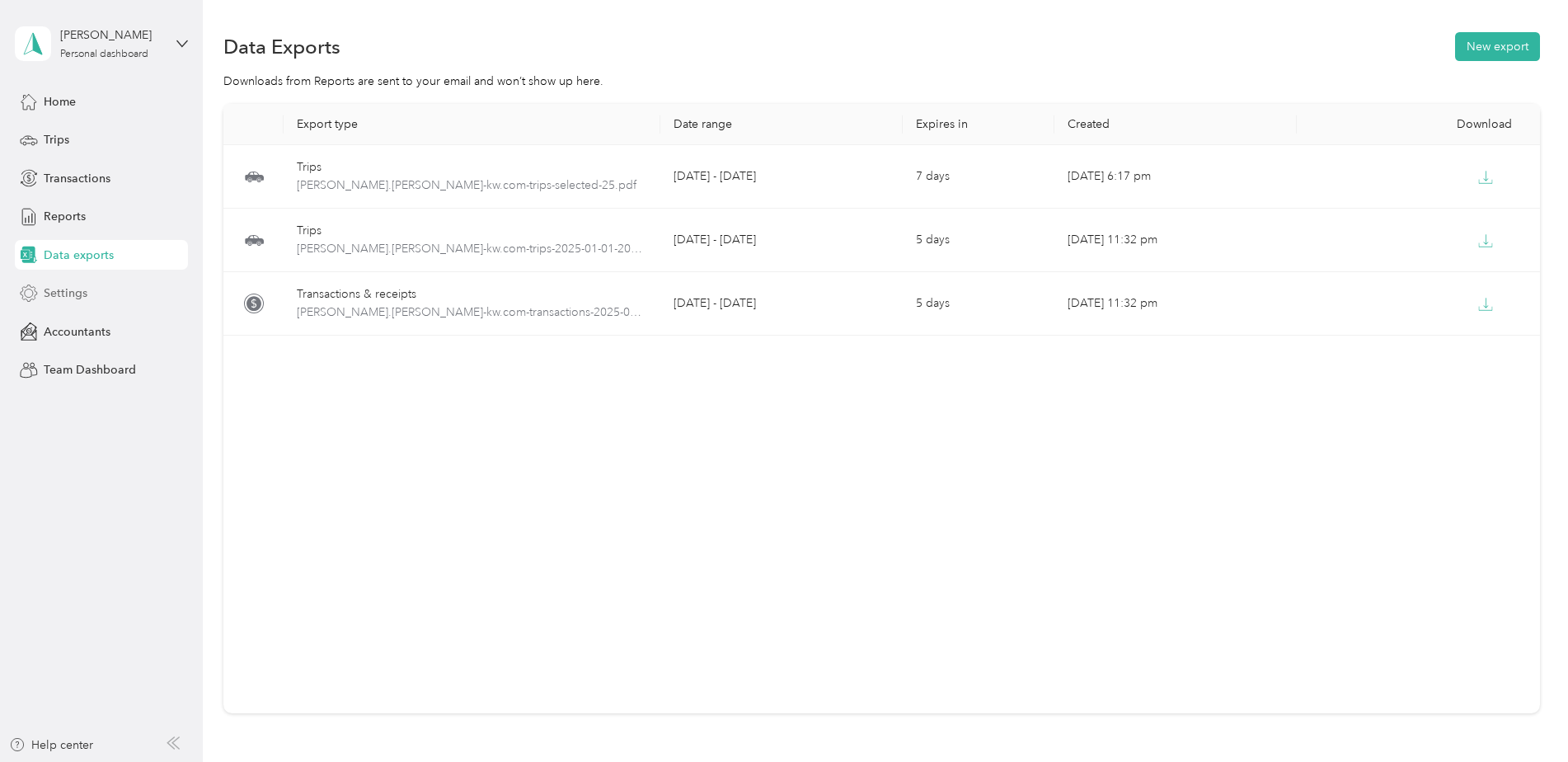
click at [70, 294] on span "Settings" at bounding box center [65, 292] width 44 height 17
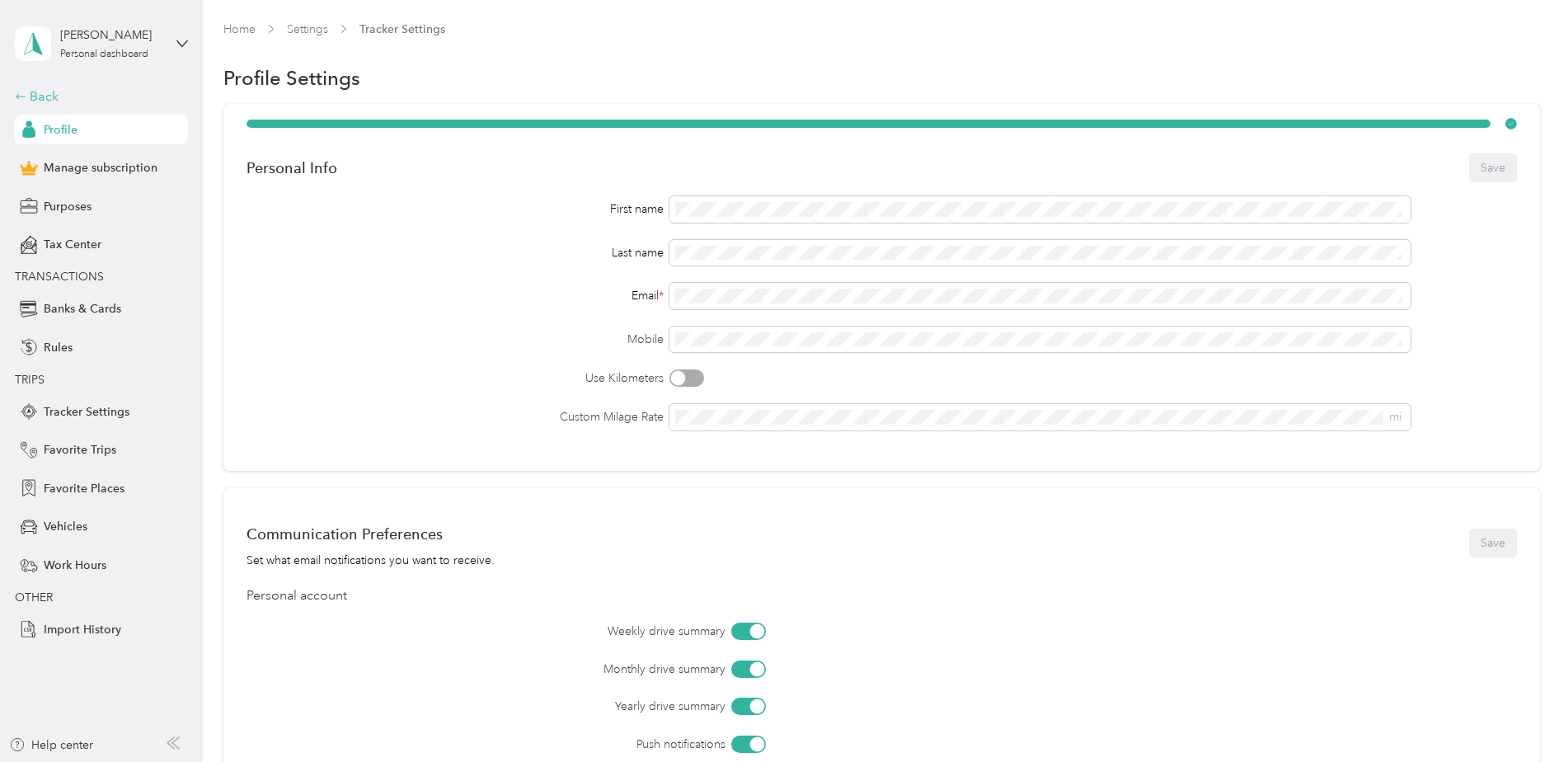
click at [48, 91] on div "Back" at bounding box center [97, 96] width 165 height 20
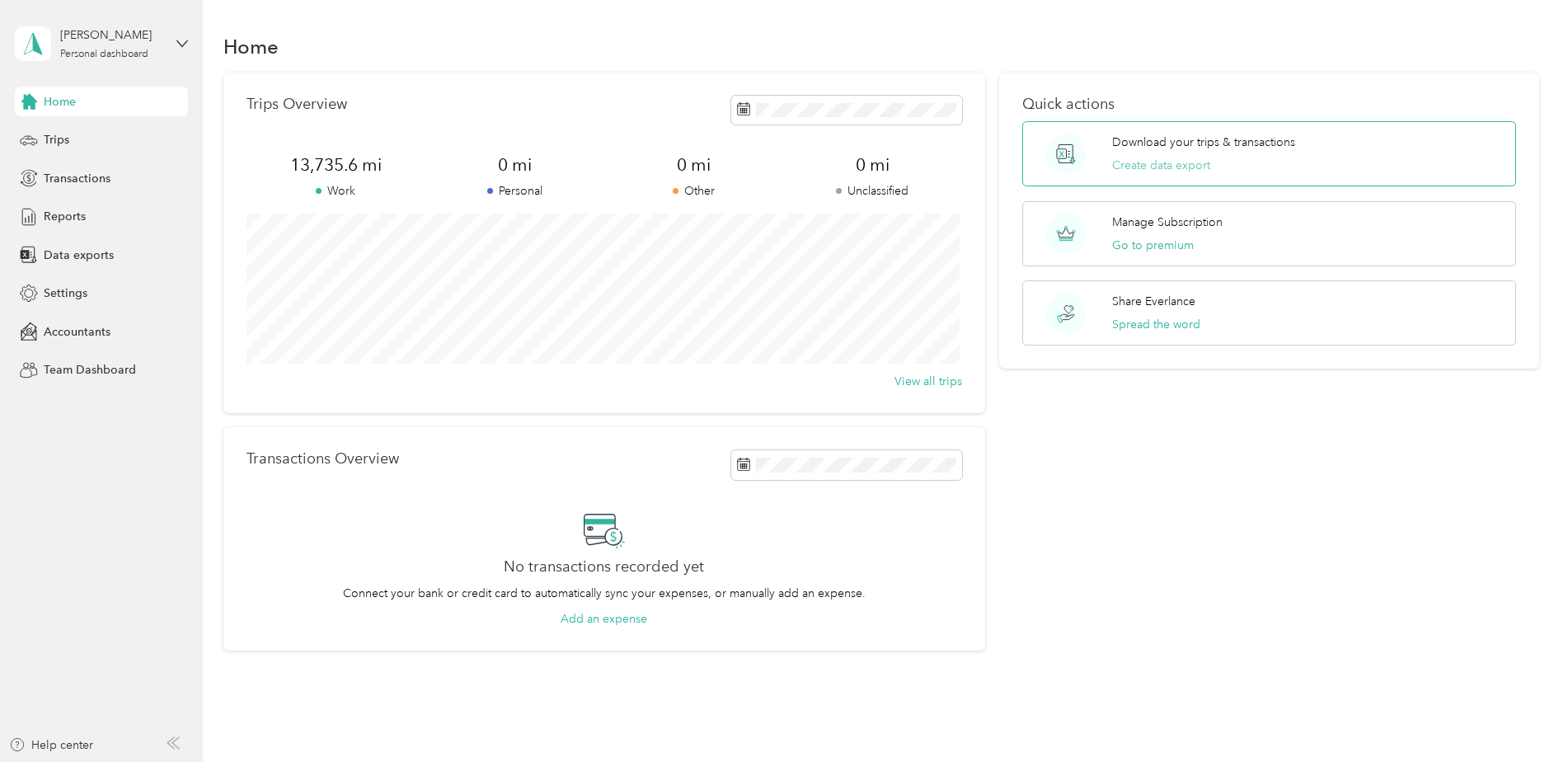
click at [1139, 168] on button "Create data export" at bounding box center [1161, 164] width 98 height 17
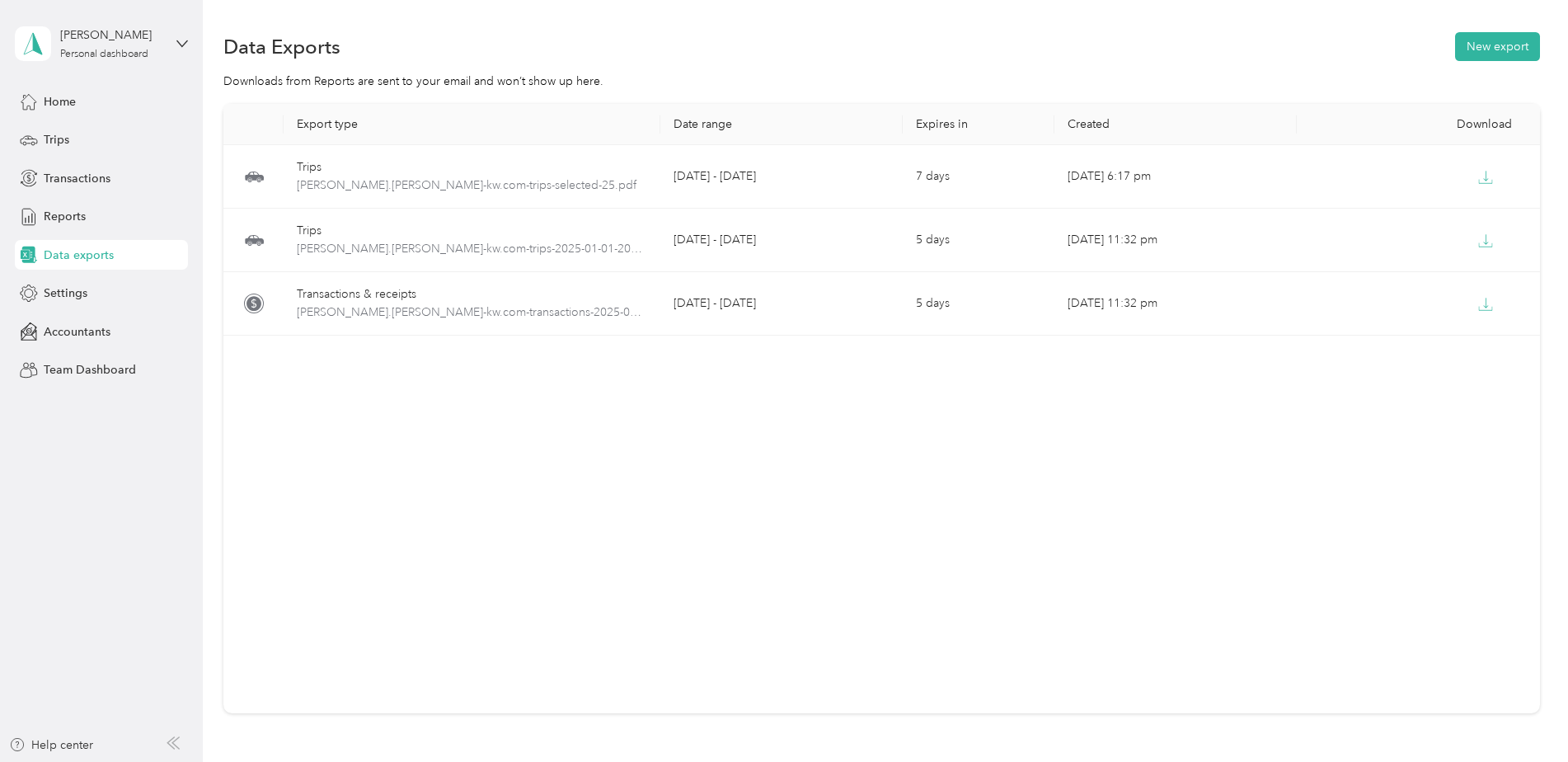
click at [1484, 118] on div "Download" at bounding box center [1419, 124] width 216 height 14
click at [58, 140] on span "Trips" at bounding box center [56, 139] width 26 height 17
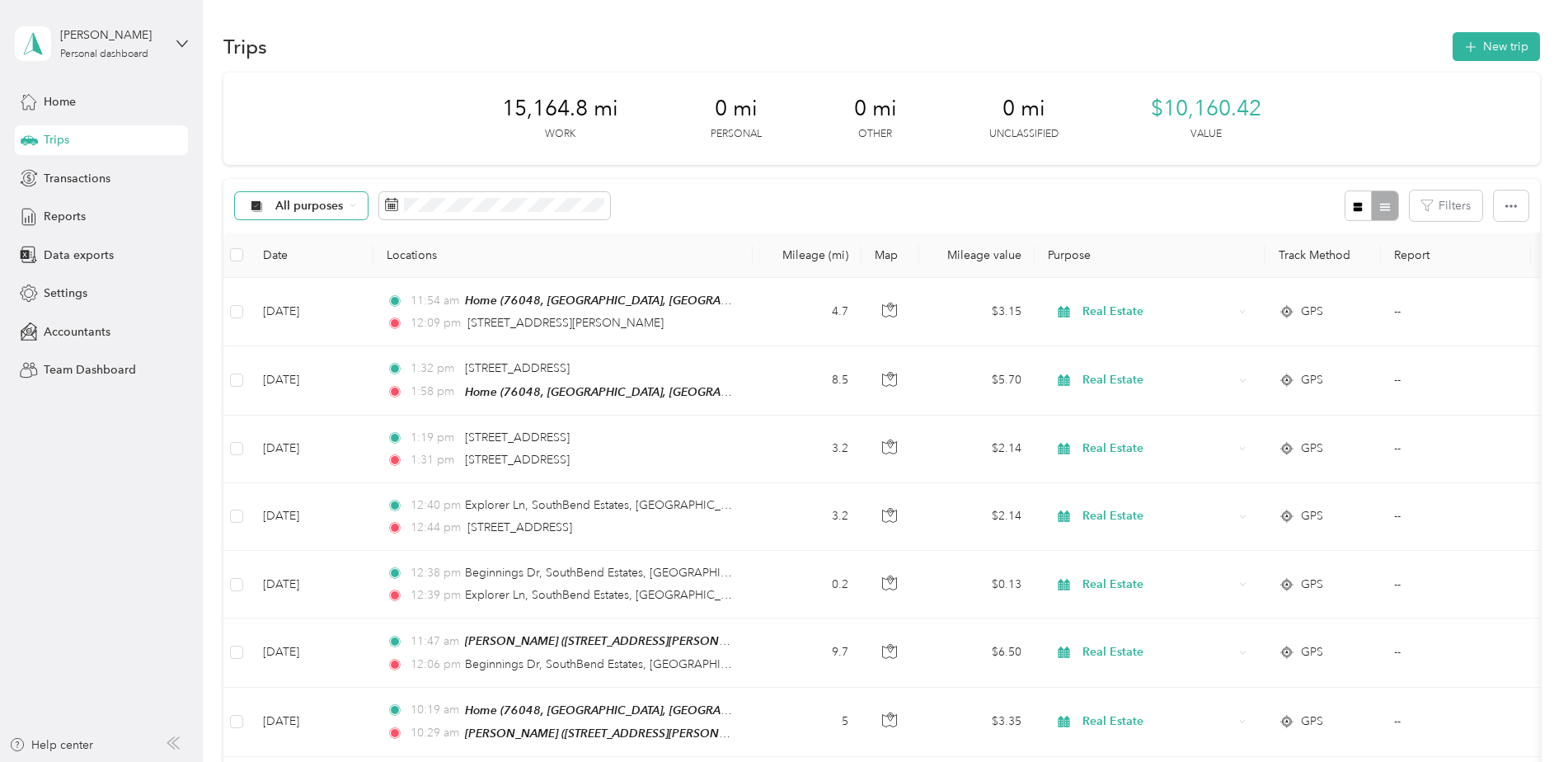
click at [352, 205] on icon at bounding box center [352, 205] width 6 height 6
click at [295, 349] on span "Real Estate" at bounding box center [315, 350] width 80 height 17
click at [1376, 208] on div at bounding box center [1371, 205] width 54 height 30
click at [1384, 205] on div at bounding box center [1371, 205] width 54 height 30
click at [1354, 206] on icon "button" at bounding box center [1358, 206] width 9 height 9
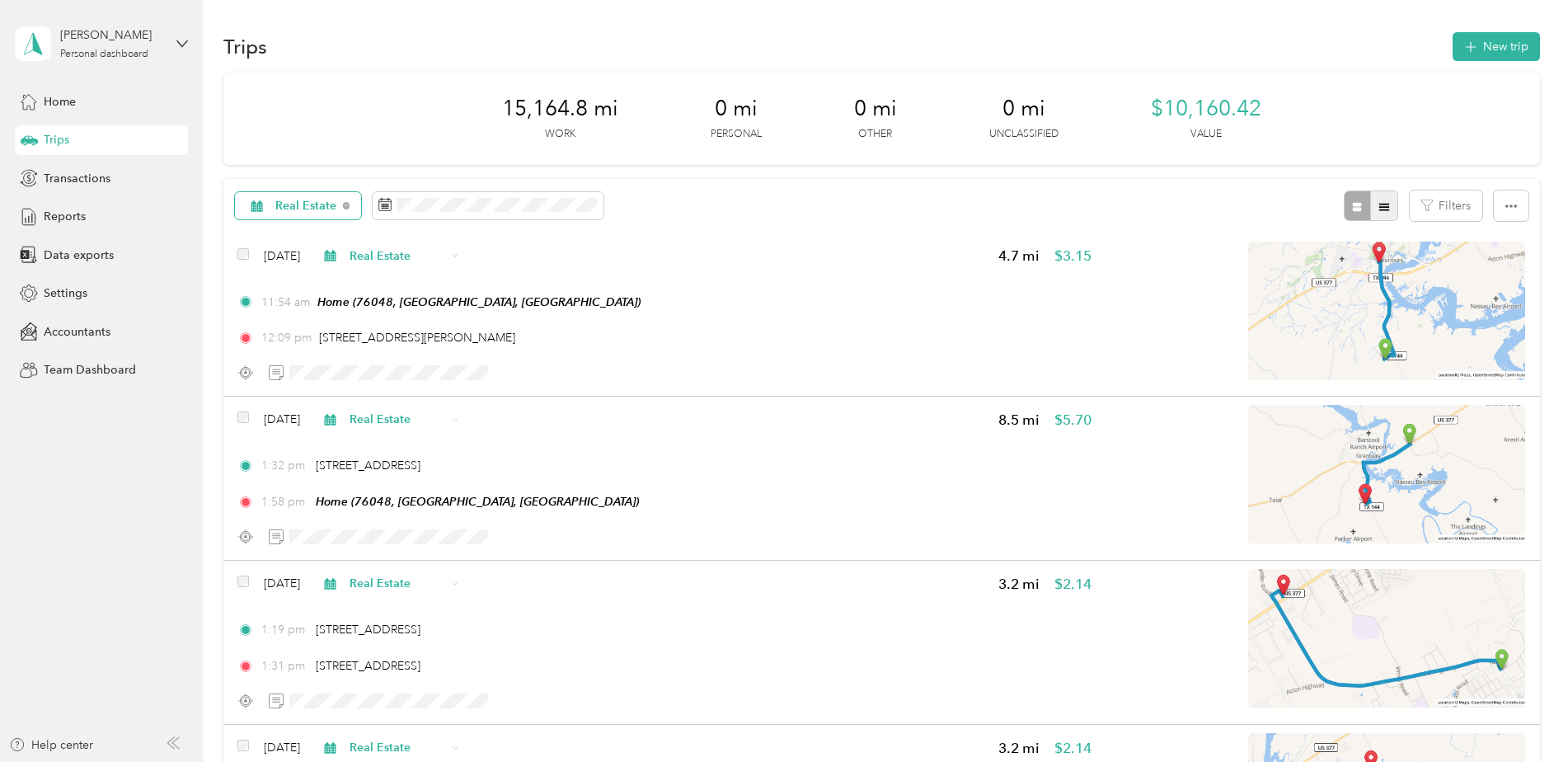
click at [1380, 208] on icon "button" at bounding box center [1384, 206] width 12 height 12
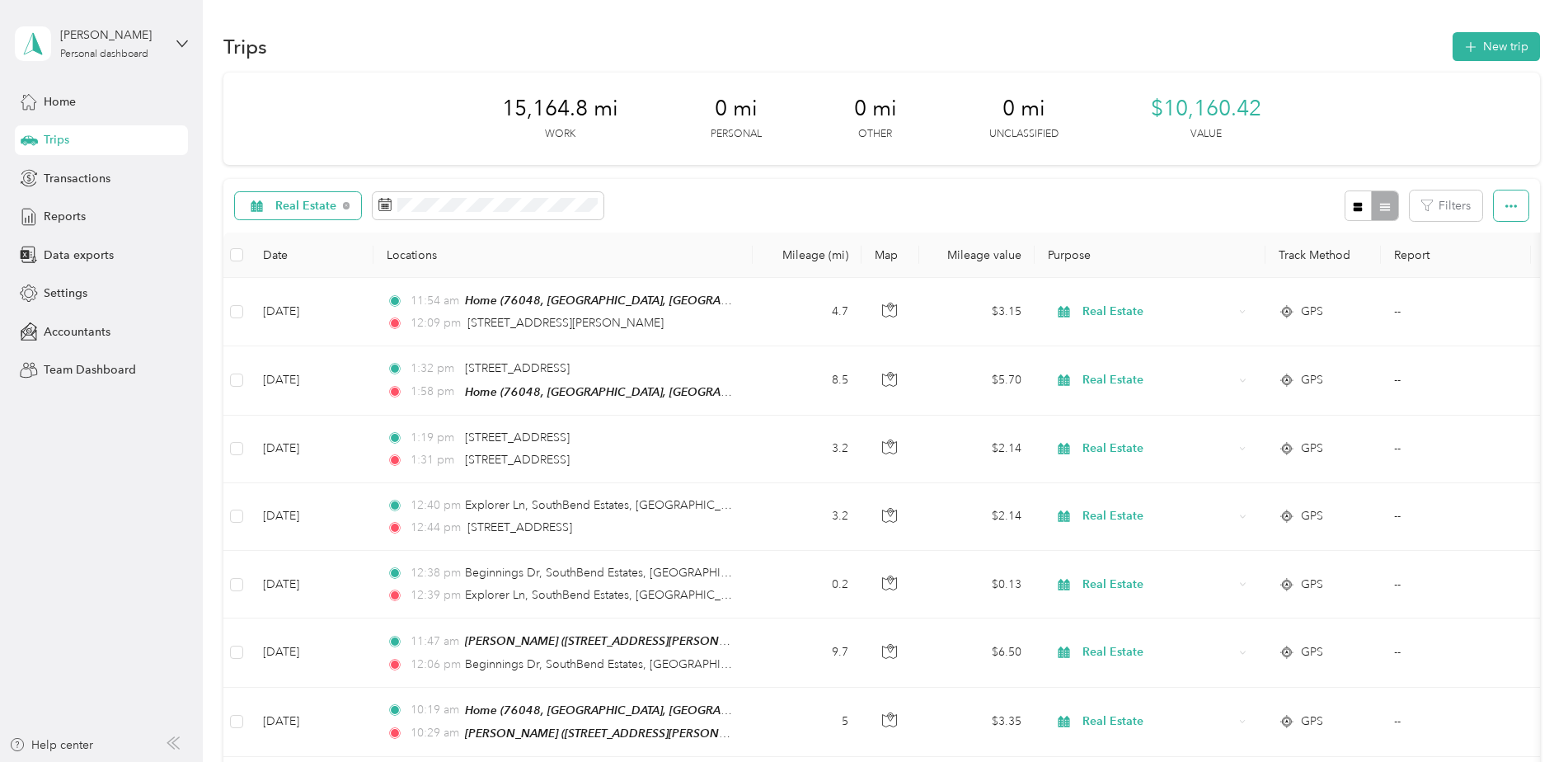
click at [1505, 205] on icon "button" at bounding box center [1511, 205] width 12 height 12
click at [1495, 234] on span "Select all" at bounding box center [1488, 237] width 46 height 14
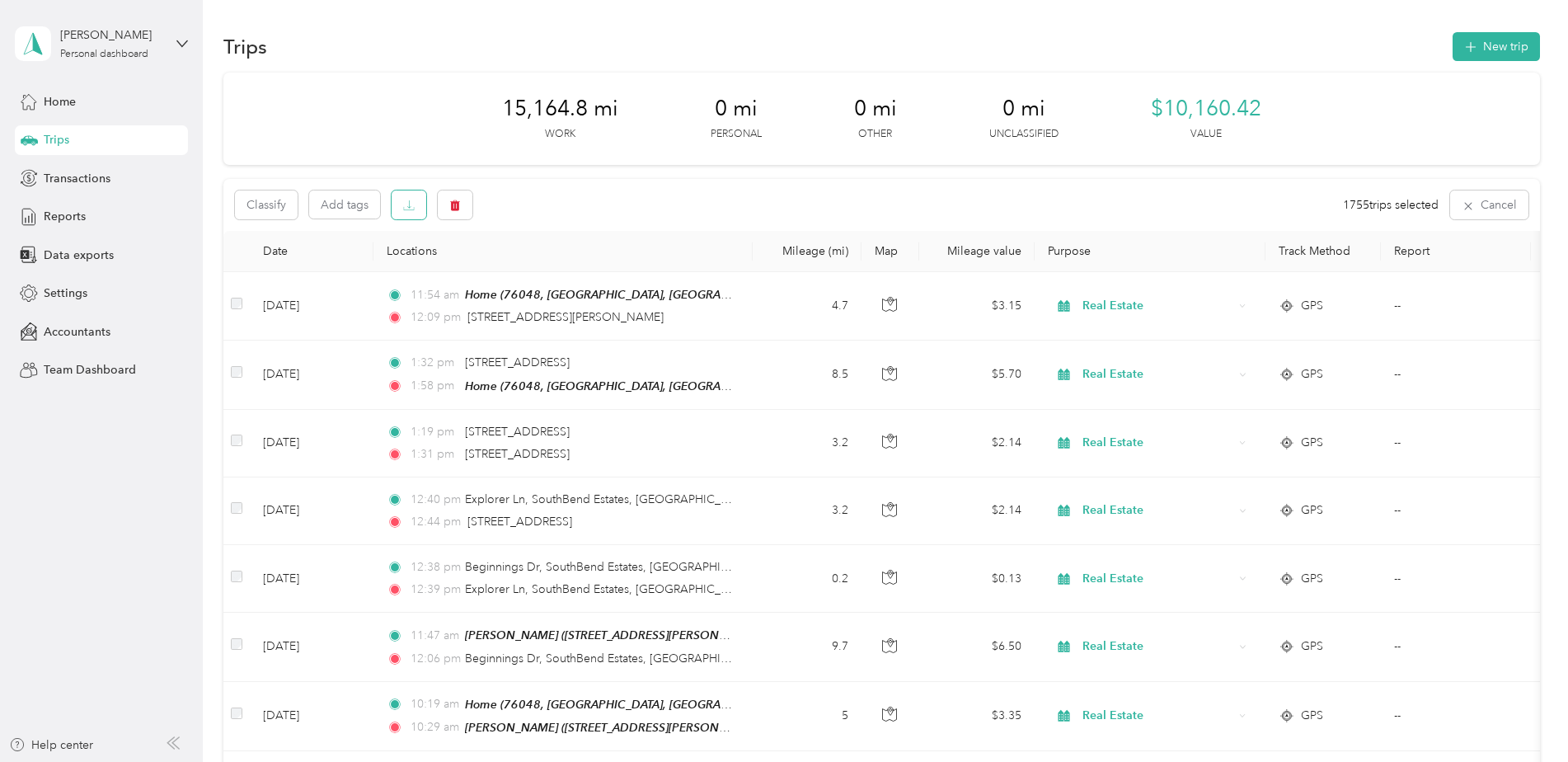
click at [412, 208] on icon "button" at bounding box center [408, 205] width 12 height 12
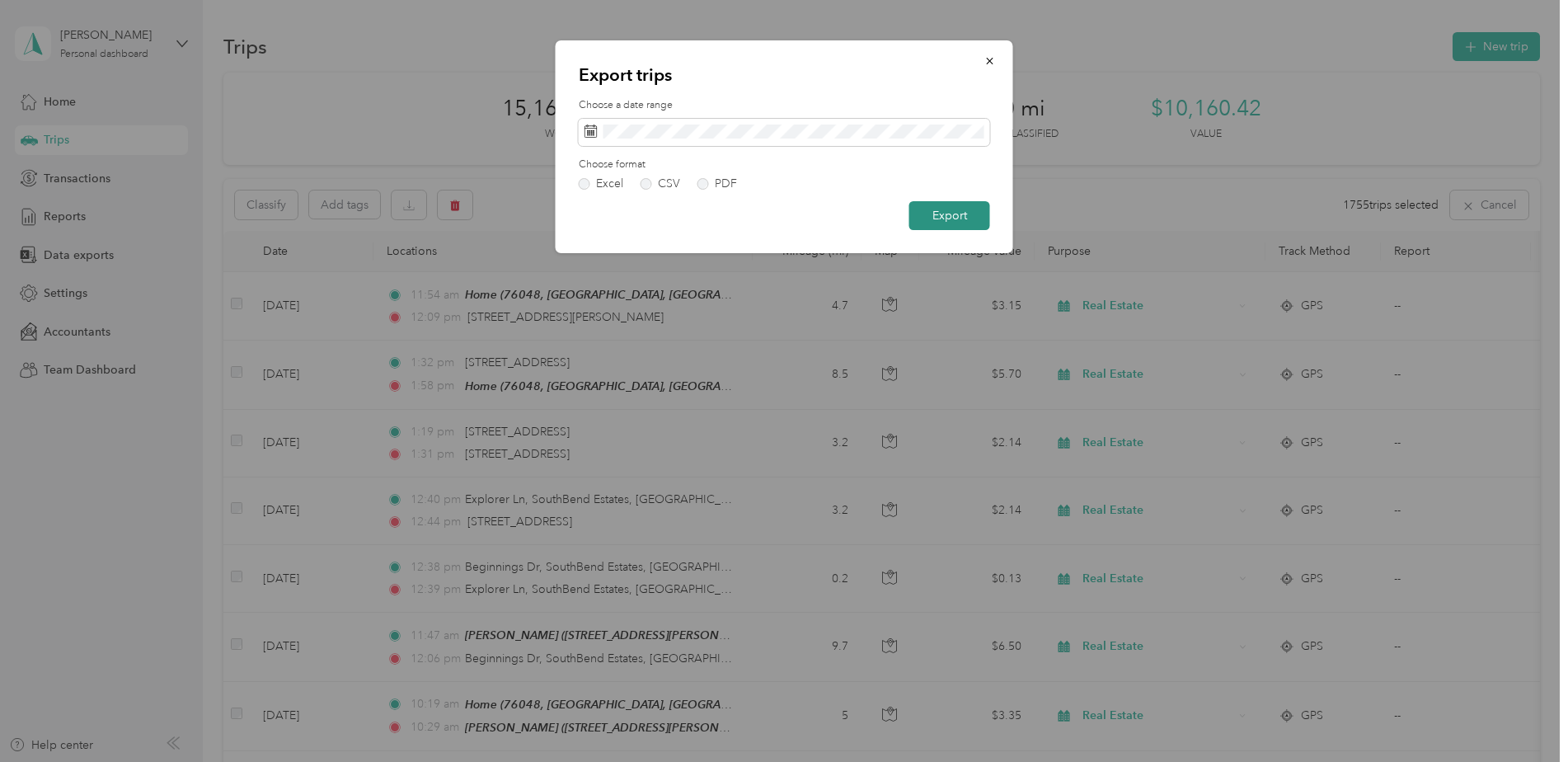
click at [936, 211] on button "Export" at bounding box center [950, 215] width 80 height 29
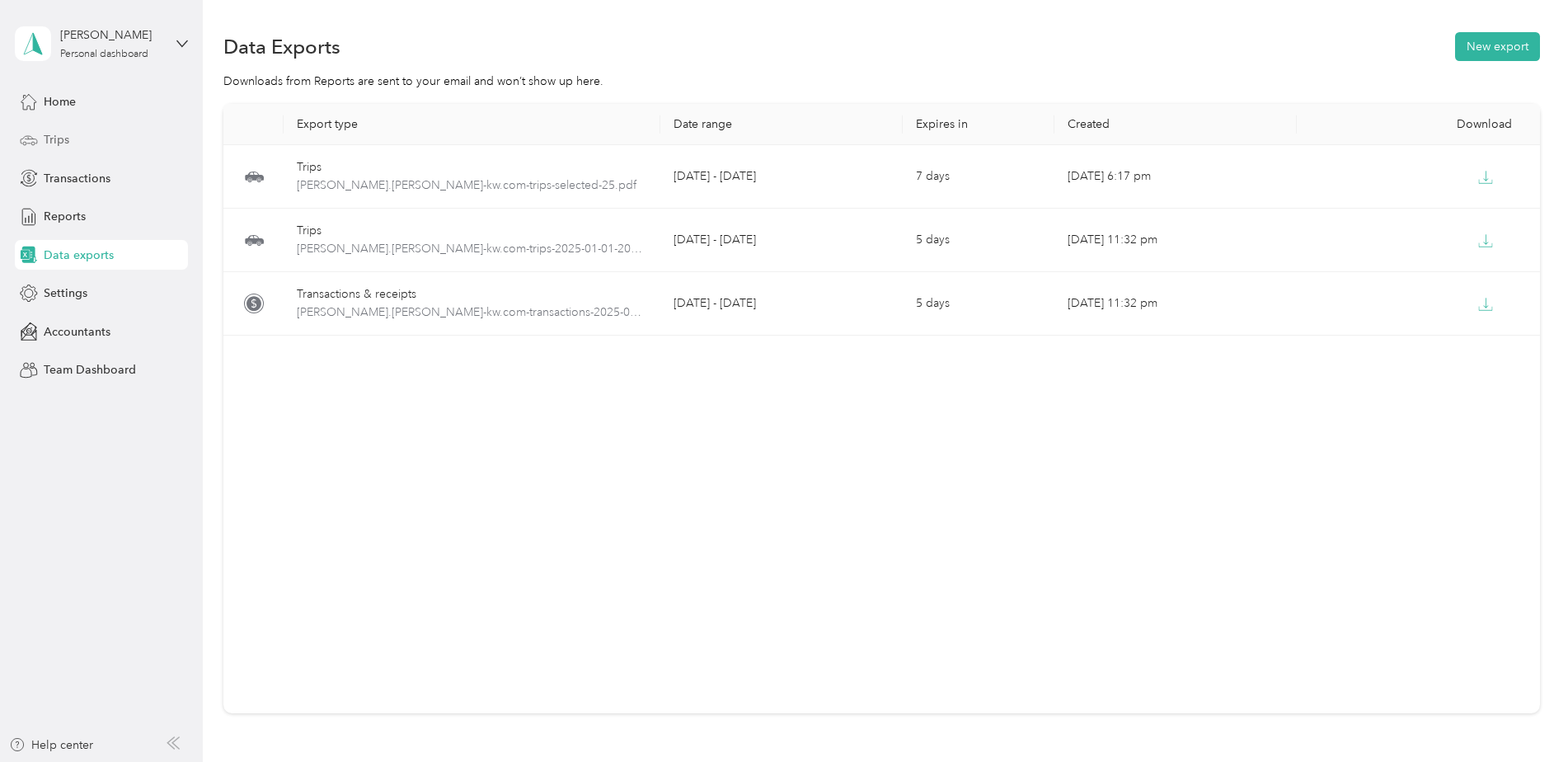
click at [53, 141] on span "Trips" at bounding box center [56, 139] width 26 height 17
